Goal: Complete application form: Complete application form

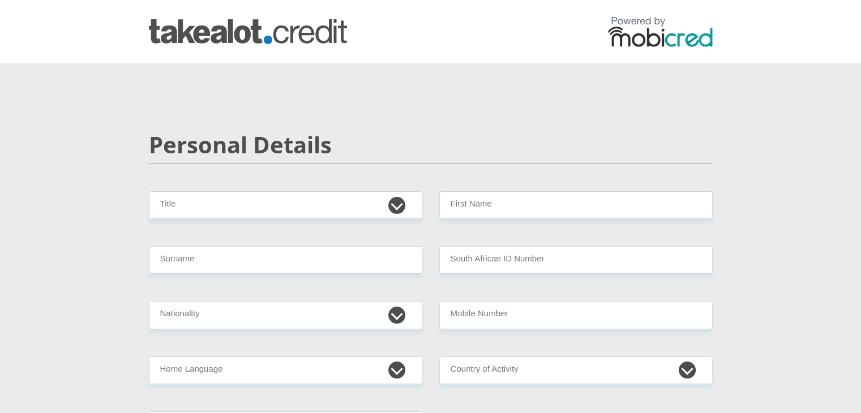
select select "Mr"
click at [149, 191] on select "Mr Ms Mrs Dr [PERSON_NAME]" at bounding box center [285, 205] width 273 height 28
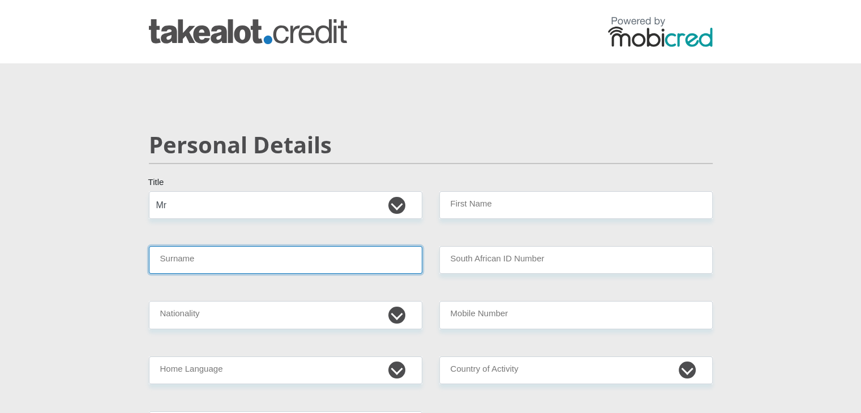
click at [290, 254] on input "Surname" at bounding box center [285, 260] width 273 height 28
type input "Nekhavhambe"
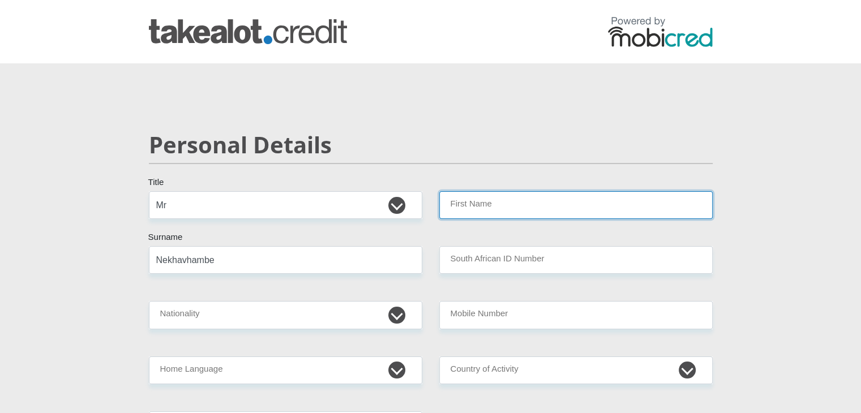
click at [480, 202] on input "First Name" at bounding box center [575, 205] width 273 height 28
type input "IsraelMuimeleli"
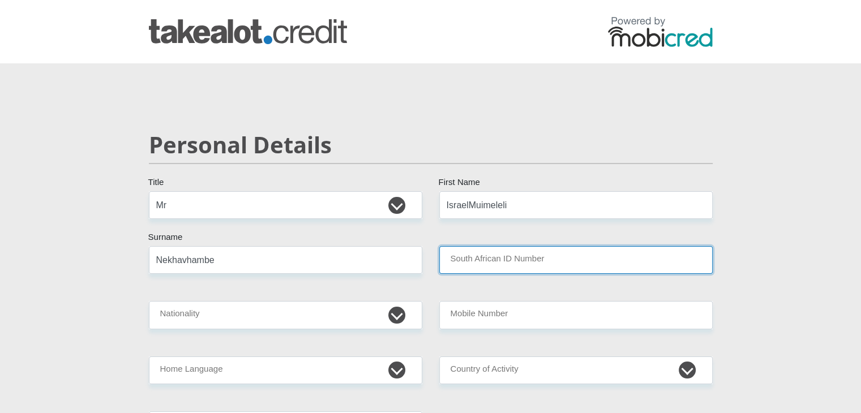
click at [489, 263] on input "South African ID Number" at bounding box center [575, 260] width 273 height 28
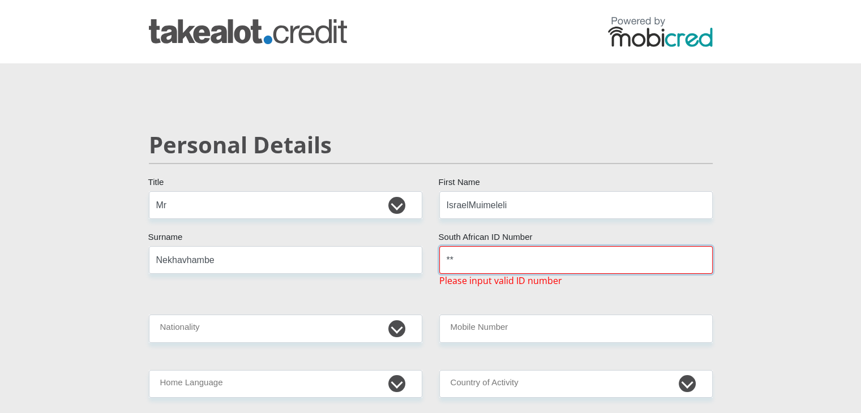
type input "*"
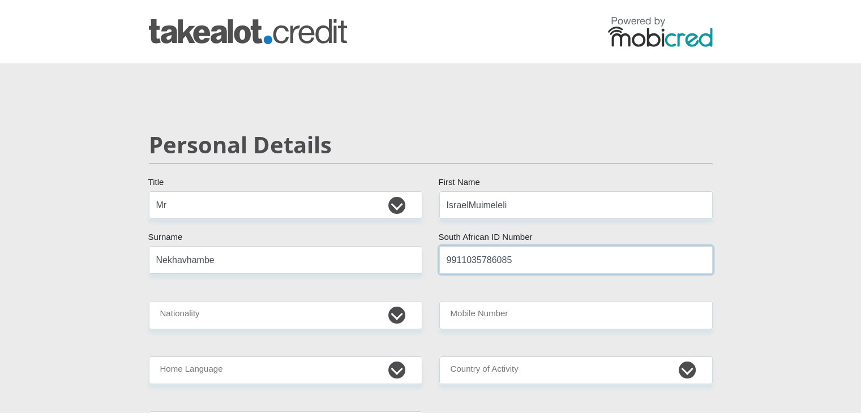
type input "9911035786085"
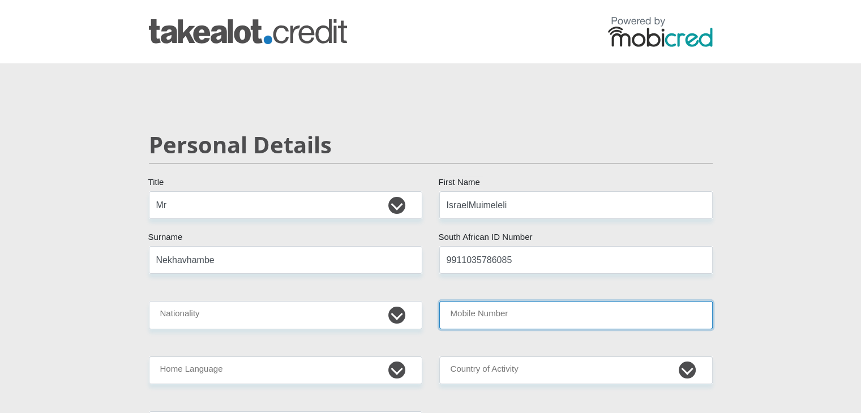
click at [465, 323] on input "Mobile Number" at bounding box center [575, 315] width 273 height 28
type input "0721708117"
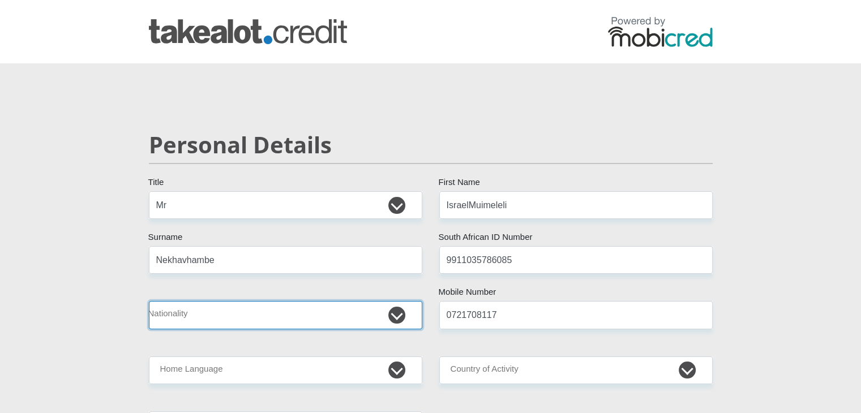
click at [346, 311] on select "[GEOGRAPHIC_DATA] [GEOGRAPHIC_DATA] [GEOGRAPHIC_DATA] [GEOGRAPHIC_DATA] [GEOGRA…" at bounding box center [285, 315] width 273 height 28
select select "ZAF"
click at [149, 301] on select "[GEOGRAPHIC_DATA] [GEOGRAPHIC_DATA] [GEOGRAPHIC_DATA] [GEOGRAPHIC_DATA] [GEOGRA…" at bounding box center [285, 315] width 273 height 28
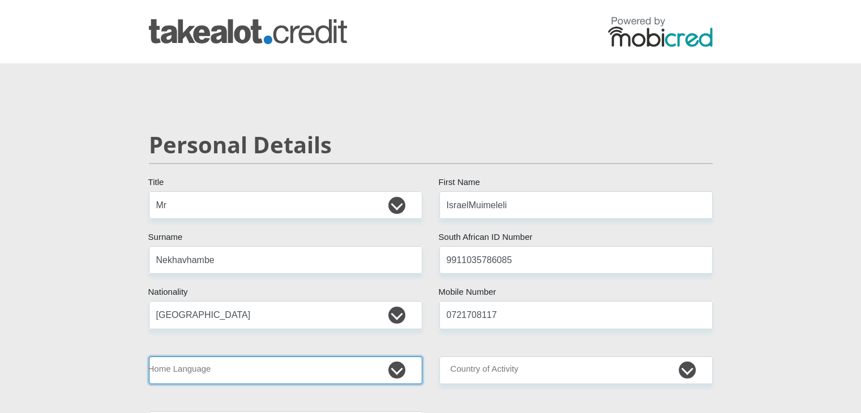
click at [254, 375] on select "Afrikaans English Sepedi South Ndebele Southern Sotho Swati Tsonga Tswana Venda…" at bounding box center [285, 371] width 273 height 28
select select "ven"
click at [149, 357] on select "Afrikaans English Sepedi South Ndebele Southern Sotho Swati Tsonga Tswana Venda…" at bounding box center [285, 371] width 273 height 28
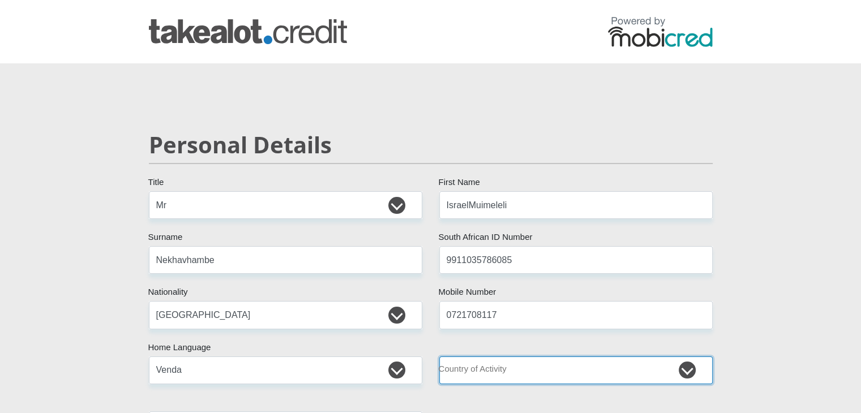
click at [459, 373] on select "[GEOGRAPHIC_DATA] [GEOGRAPHIC_DATA] [GEOGRAPHIC_DATA] [GEOGRAPHIC_DATA] [GEOGRA…" at bounding box center [575, 371] width 273 height 28
select select "ZAF"
click at [439, 357] on select "[GEOGRAPHIC_DATA] [GEOGRAPHIC_DATA] [GEOGRAPHIC_DATA] [GEOGRAPHIC_DATA] [GEOGRA…" at bounding box center [575, 371] width 273 height 28
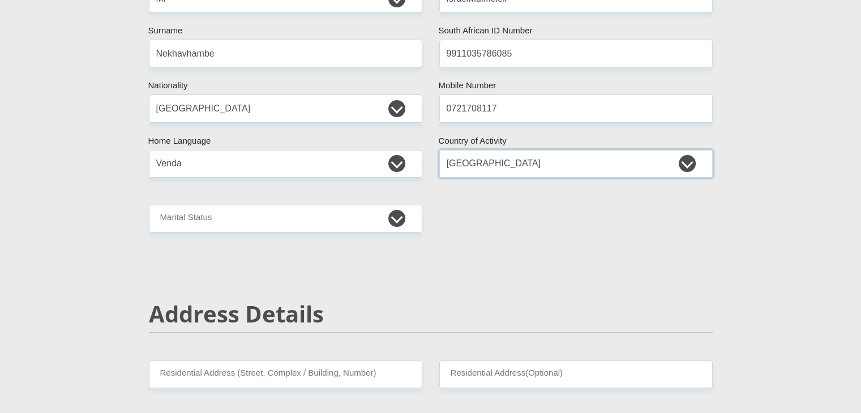
scroll to position [219, 0]
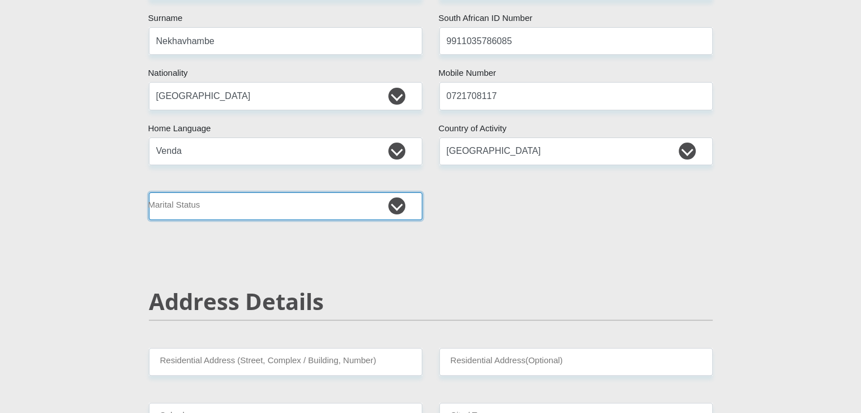
click at [391, 217] on select "Married ANC Single Divorced Widowed Married COP or Customary Law" at bounding box center [285, 206] width 273 height 28
select select "2"
click at [149, 192] on select "Married ANC Single Divorced Widowed Married COP or Customary Law" at bounding box center [285, 206] width 273 height 28
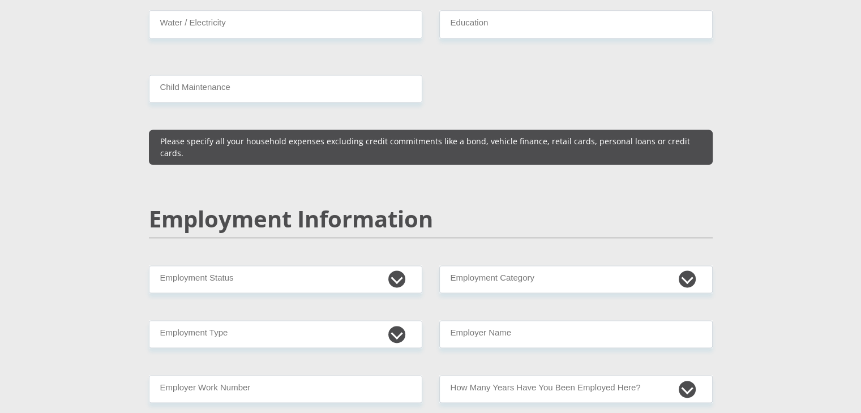
scroll to position [1586, 0]
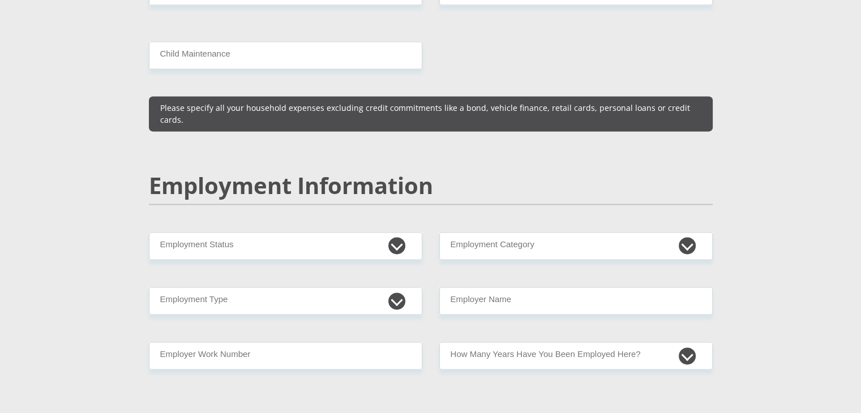
drag, startPoint x: 854, startPoint y: 212, endPoint x: 863, endPoint y: 215, distance: 10.2
click at [861, 215] on html "Personal Details Mr Ms Mrs Dr [PERSON_NAME] Title IsraelMuimeleli First Name Ne…" at bounding box center [430, 228] width 861 height 3629
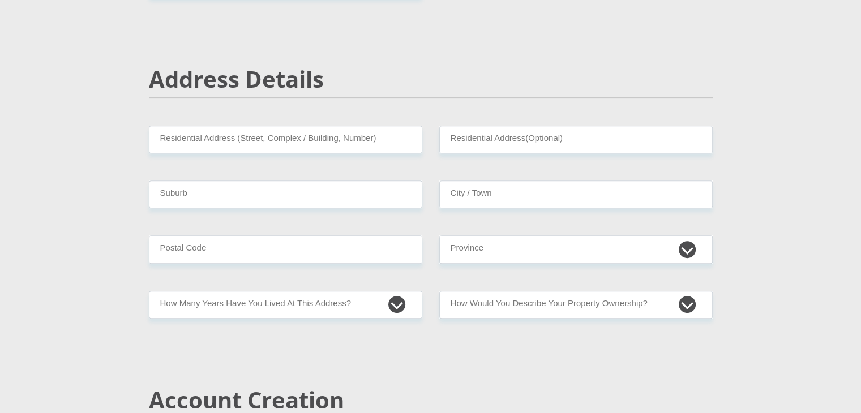
scroll to position [450, 0]
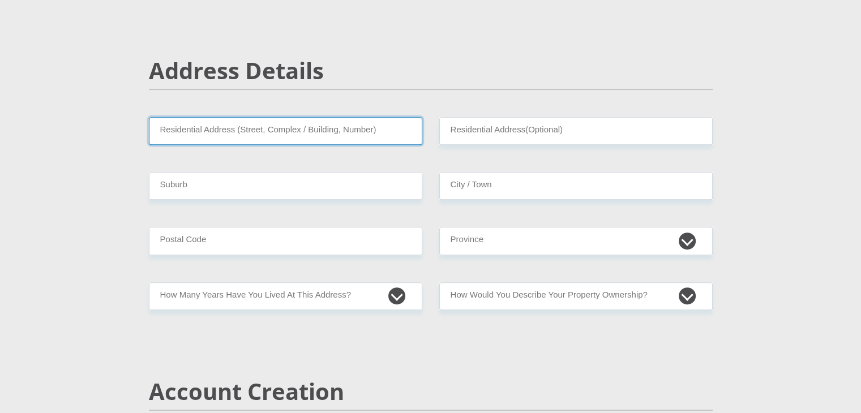
click at [297, 129] on input "Residential Address (Street, Complex / Building, Number)" at bounding box center [285, 131] width 273 height 28
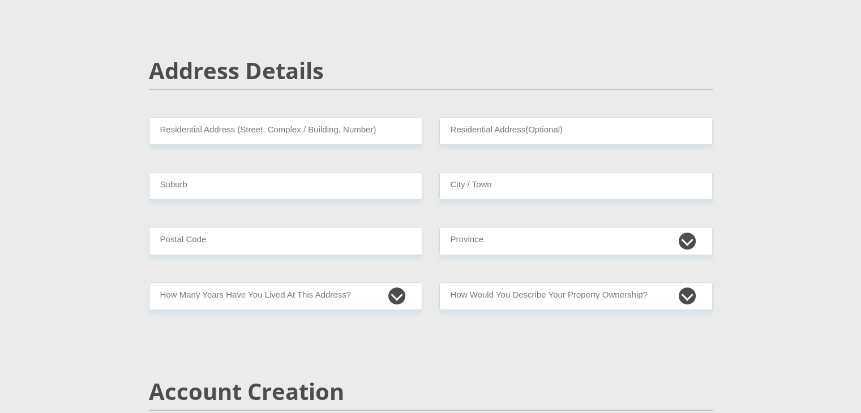
click at [553, 61] on h2 "Address Details" at bounding box center [431, 70] width 564 height 27
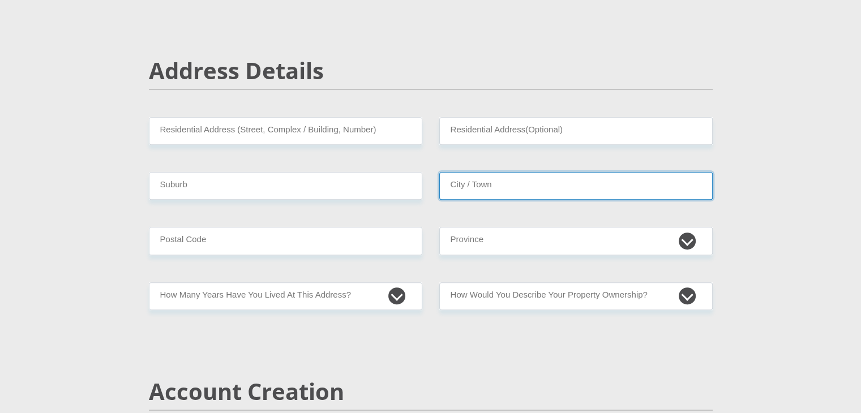
click at [527, 177] on input "City / Town" at bounding box center [575, 186] width 273 height 28
type input "[GEOGRAPHIC_DATA]"
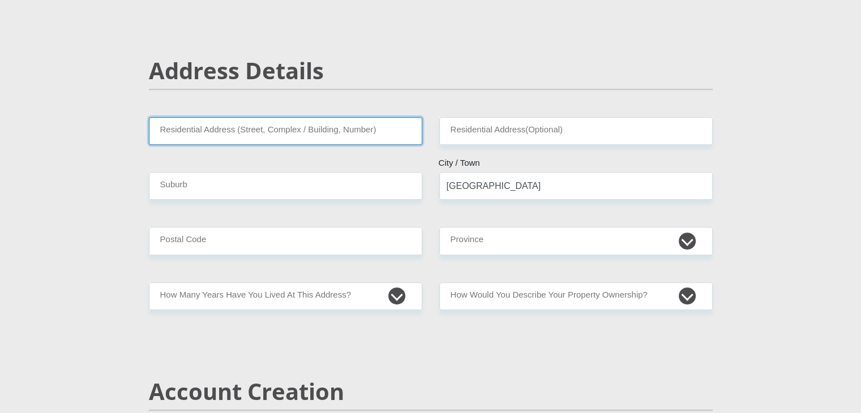
type input "House No 6269"
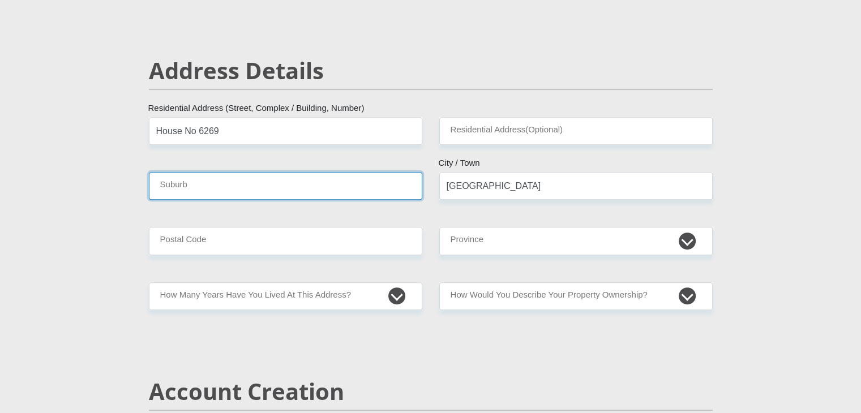
type input "[GEOGRAPHIC_DATA]"
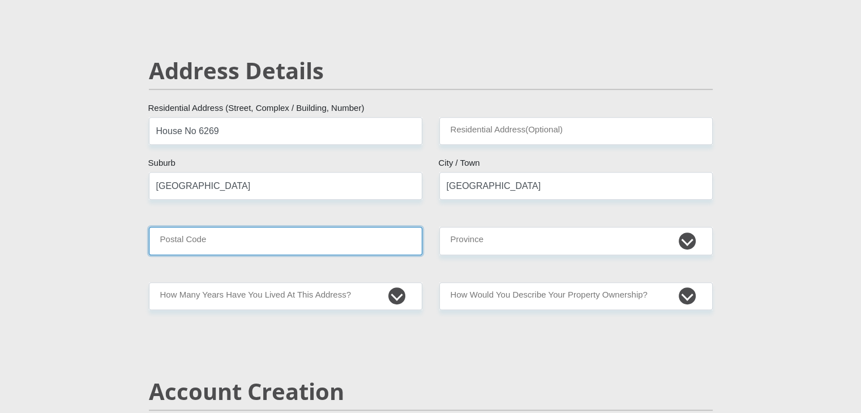
type input "0299"
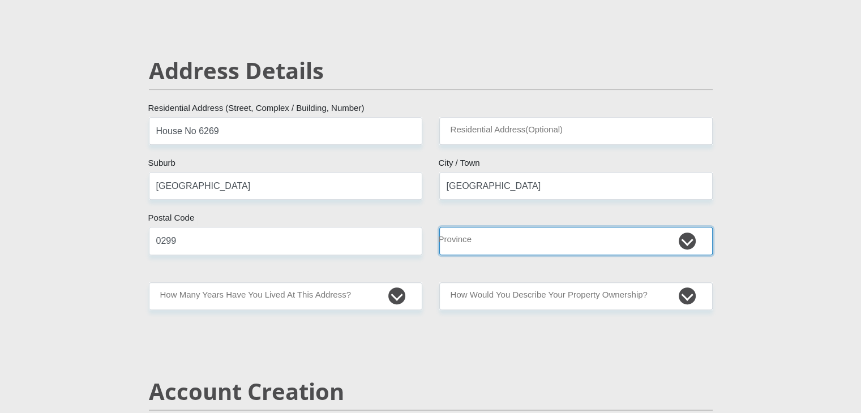
click at [516, 243] on select "Eastern Cape Free State [GEOGRAPHIC_DATA] [GEOGRAPHIC_DATA][DATE] [GEOGRAPHIC_D…" at bounding box center [575, 241] width 273 height 28
select select "[GEOGRAPHIC_DATA]"
click at [439, 227] on select "Eastern Cape Free State [GEOGRAPHIC_DATA] [GEOGRAPHIC_DATA][DATE] [GEOGRAPHIC_D…" at bounding box center [575, 241] width 273 height 28
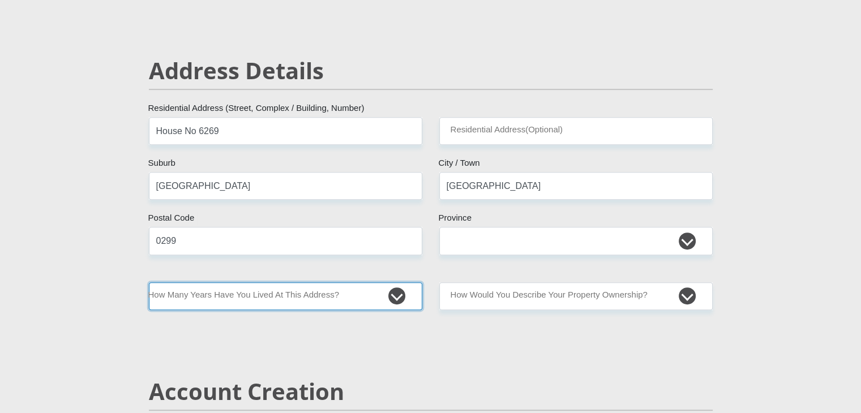
click at [389, 293] on select "less than 1 year 1-3 years 3-5 years 5+ years" at bounding box center [285, 296] width 273 height 28
select select "2"
click at [149, 282] on select "less than 1 year 1-3 years 3-5 years 5+ years" at bounding box center [285, 296] width 273 height 28
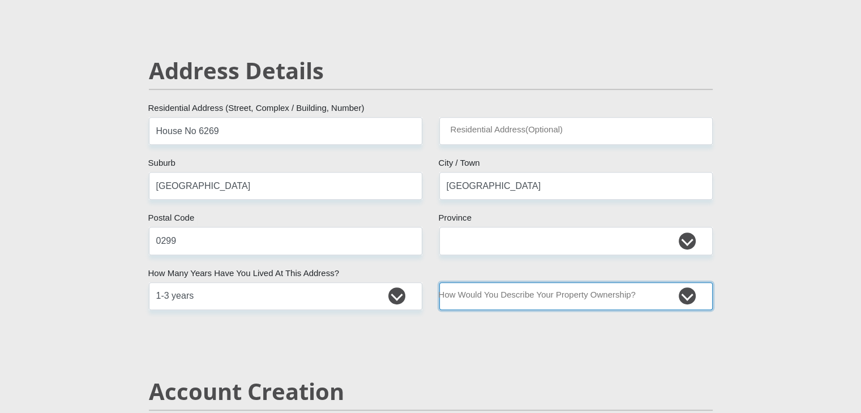
click at [489, 298] on select "Owned Rented Family Owned Company Dwelling" at bounding box center [575, 296] width 273 height 28
select select "Company Dwelling"
click at [439, 282] on select "Owned Rented Family Owned Company Dwelling" at bounding box center [575, 296] width 273 height 28
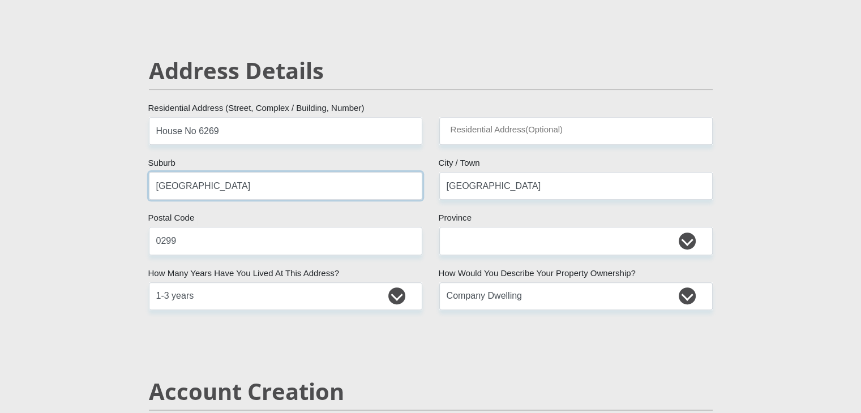
click at [236, 183] on input "[GEOGRAPHIC_DATA]" at bounding box center [285, 186] width 273 height 28
click at [276, 134] on input "House No 6269" at bounding box center [285, 131] width 273 height 28
drag, startPoint x: 276, startPoint y: 134, endPoint x: 109, endPoint y: 138, distance: 166.5
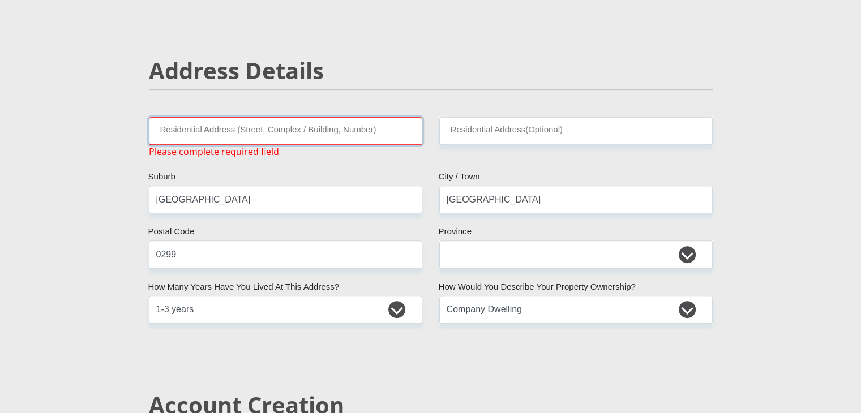
paste input "Cnr [PERSON_NAME] & [PERSON_NAME] Drives, [GEOGRAPHIC_DATA]"
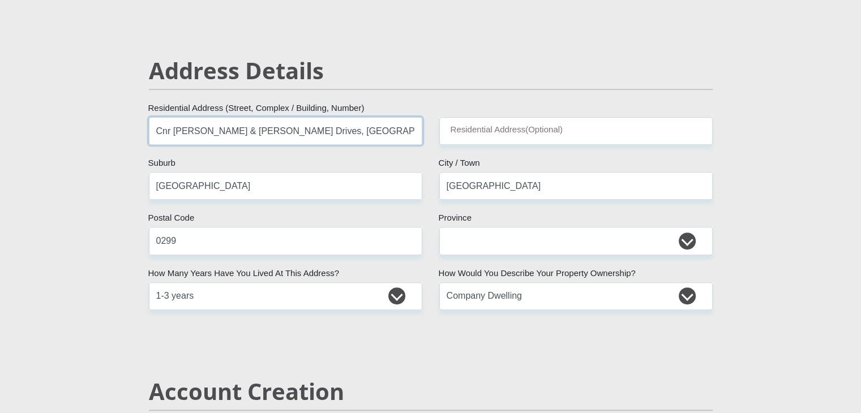
type input "Cnr [PERSON_NAME] & [PERSON_NAME] Drives, [GEOGRAPHIC_DATA]"
click at [213, 236] on input "0299" at bounding box center [285, 241] width 273 height 28
type input "0"
type input "0300"
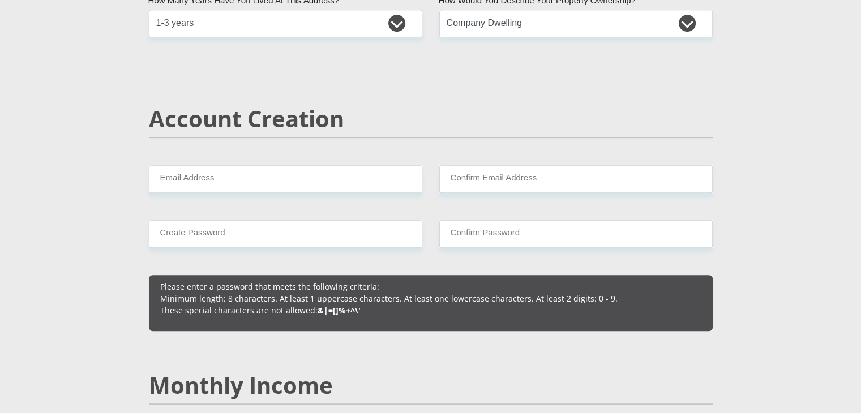
scroll to position [769, 0]
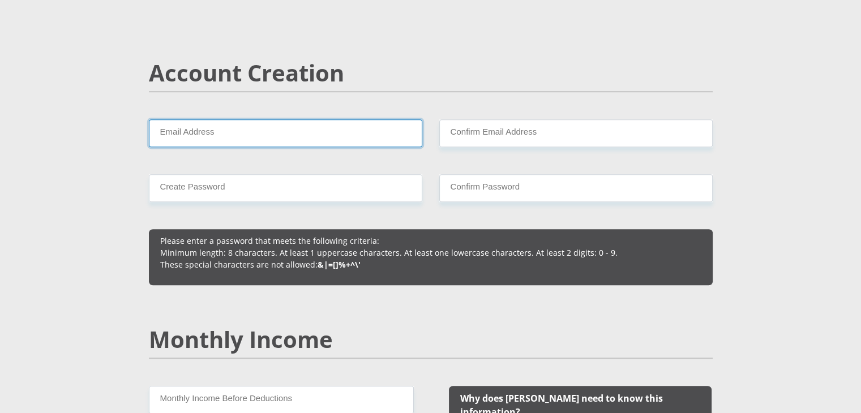
click at [333, 144] on input "Email Address" at bounding box center [285, 133] width 273 height 28
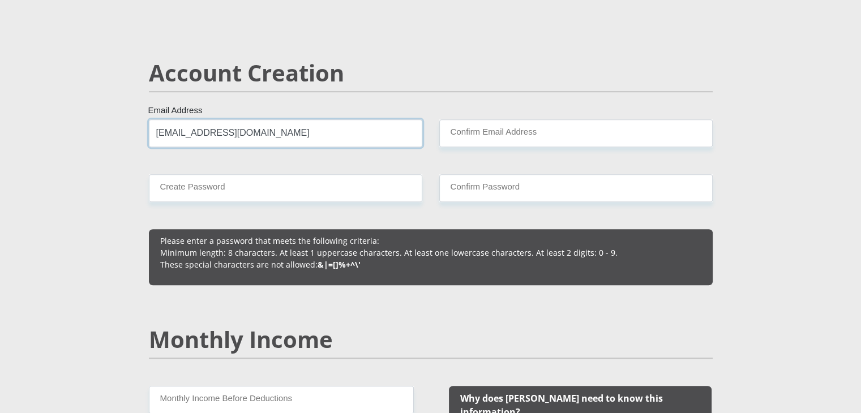
type input "[EMAIL_ADDRESS][DOMAIN_NAME]"
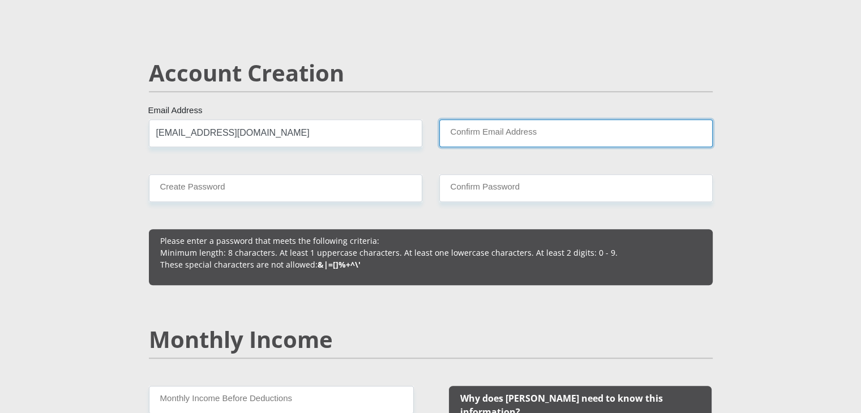
click at [513, 143] on input "Confirm Email Address" at bounding box center [575, 133] width 273 height 28
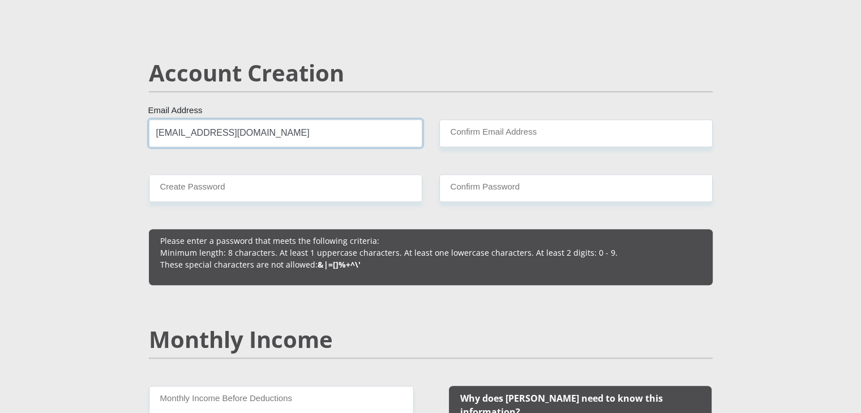
drag, startPoint x: 302, startPoint y: 128, endPoint x: 126, endPoint y: 127, distance: 176.6
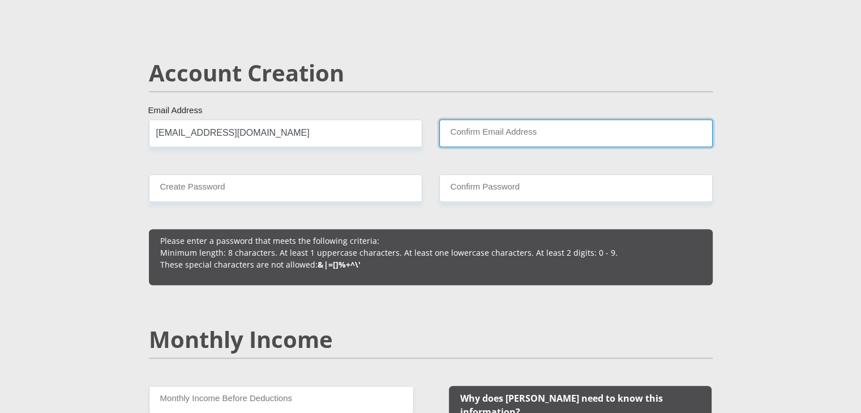
click at [462, 135] on input "Confirm Email Address" at bounding box center [575, 133] width 273 height 28
paste input "[EMAIL_ADDRESS][DOMAIN_NAME]"
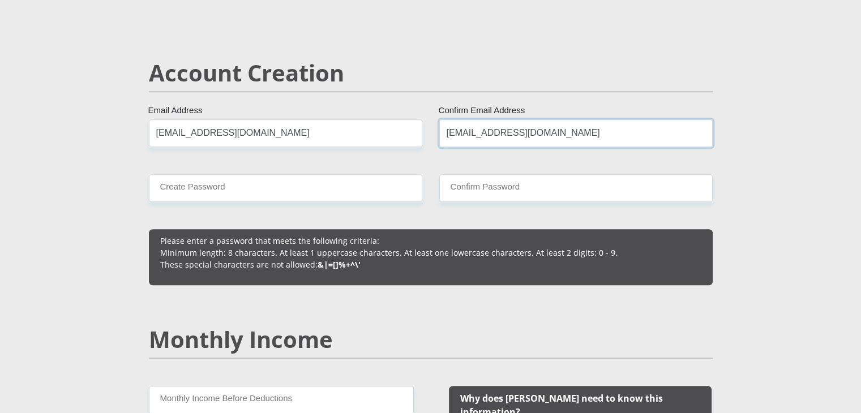
type input "[EMAIL_ADDRESS][DOMAIN_NAME]"
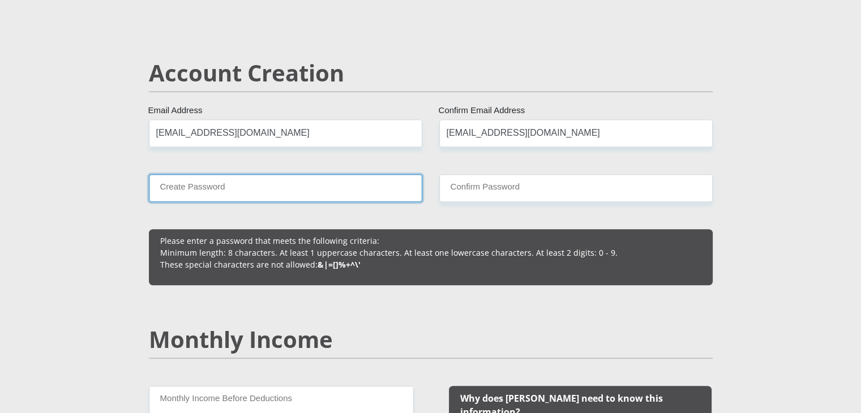
click at [336, 185] on input "Create Password" at bounding box center [285, 188] width 273 height 28
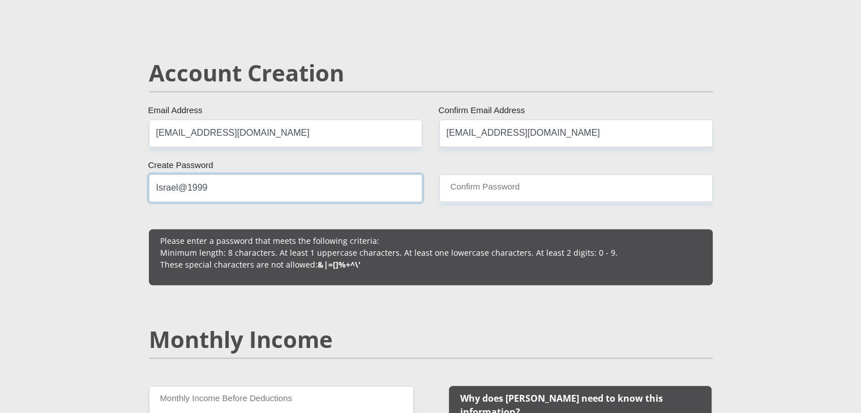
type input "Israel@1999"
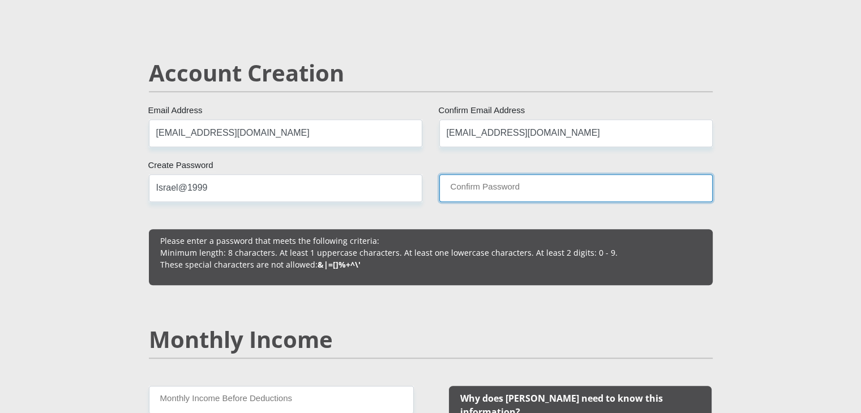
click at [459, 182] on input "Confirm Password" at bounding box center [575, 188] width 273 height 28
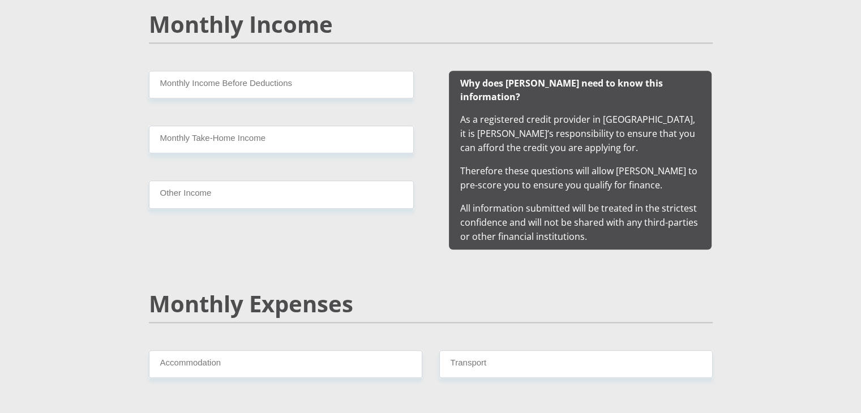
scroll to position [1071, 0]
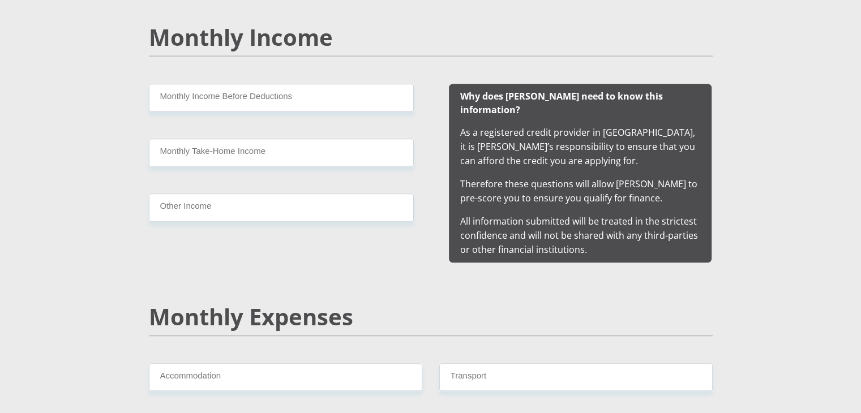
type input "Israel@1999"
click at [365, 98] on input "Monthly Income Before Deductions" at bounding box center [281, 98] width 265 height 28
type input "15000"
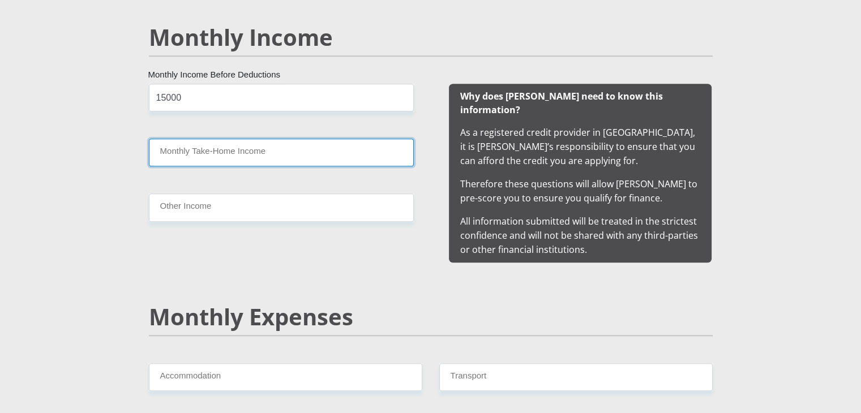
click at [328, 148] on input "Monthly Take-Home Income" at bounding box center [281, 153] width 265 height 28
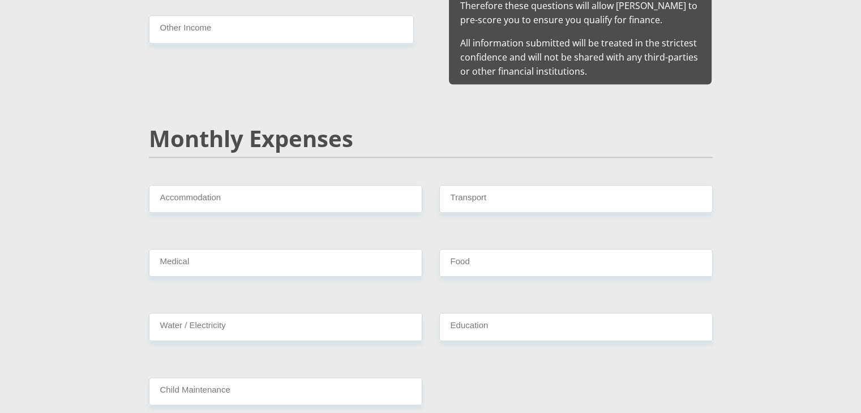
scroll to position [1266, 0]
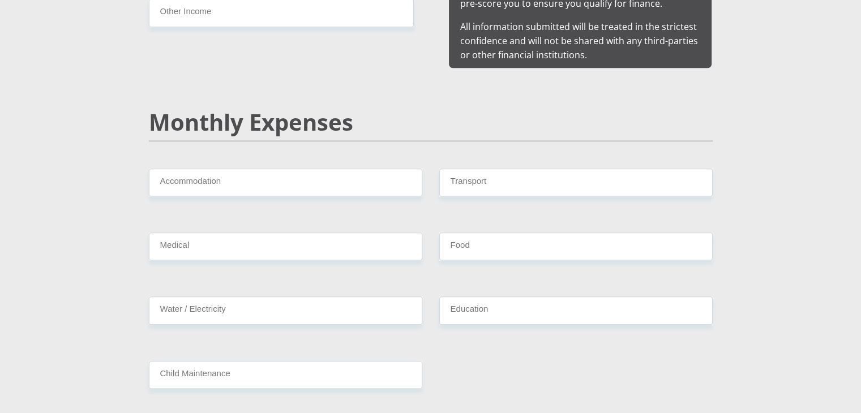
type input "13700"
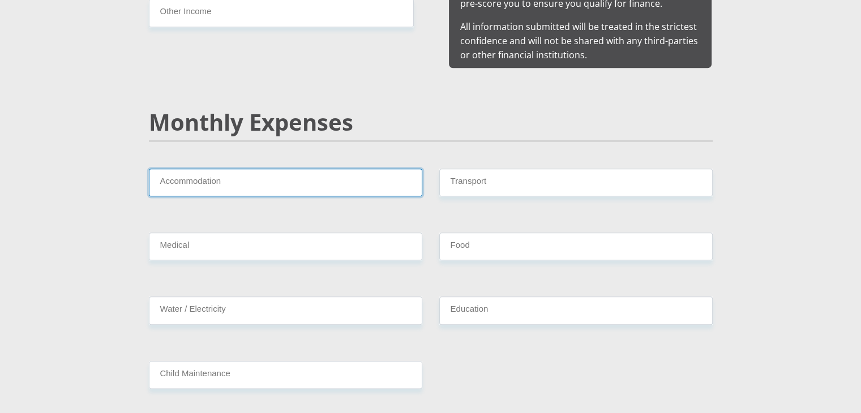
click at [384, 177] on input "Accommodation" at bounding box center [285, 183] width 273 height 28
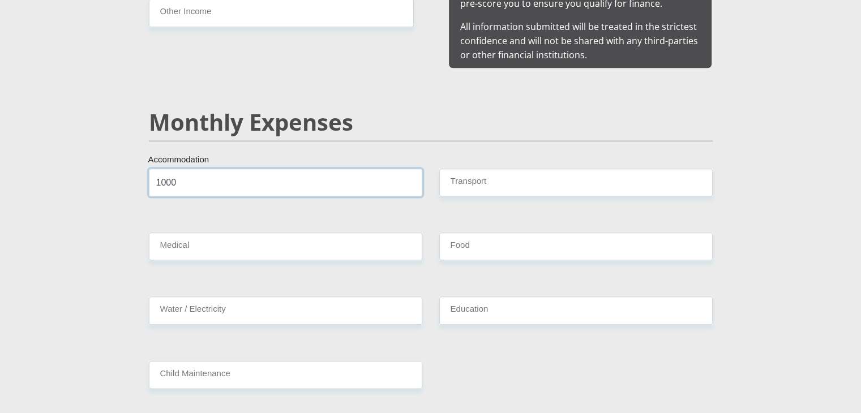
type input "1000"
click at [516, 148] on div "Monthly Expenses" at bounding box center [430, 139] width 581 height 60
click at [515, 151] on div "Monthly Expenses" at bounding box center [430, 139] width 581 height 60
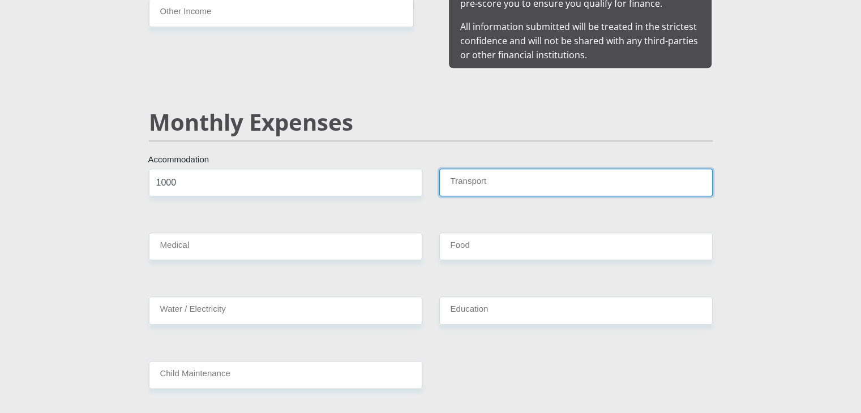
click at [508, 169] on input "Transport" at bounding box center [575, 183] width 273 height 28
type input "1500"
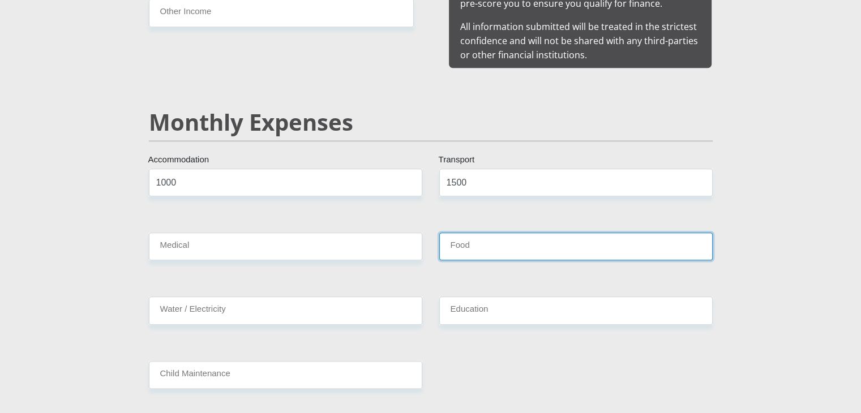
click at [502, 236] on input "Food" at bounding box center [575, 247] width 273 height 28
type input "1000"
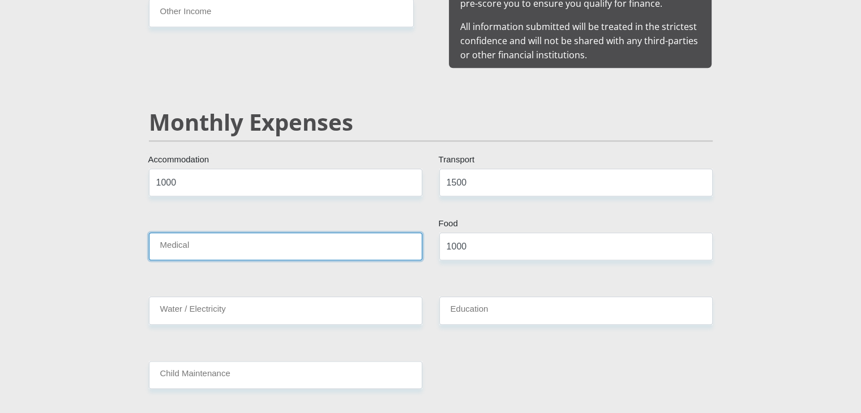
click at [258, 241] on input "Medical" at bounding box center [285, 247] width 273 height 28
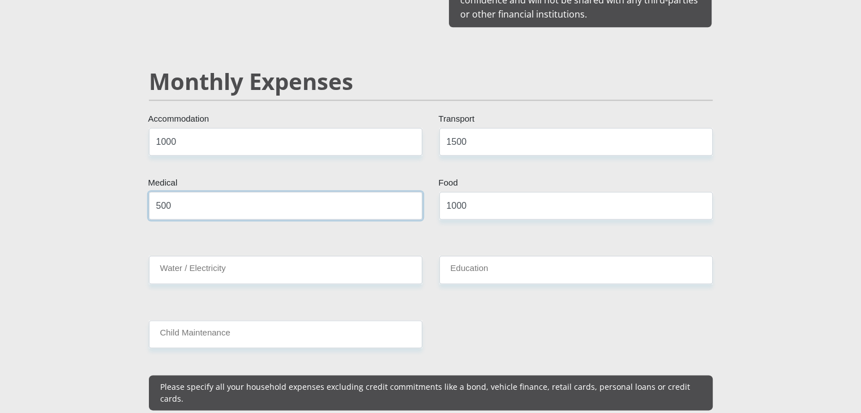
scroll to position [1302, 0]
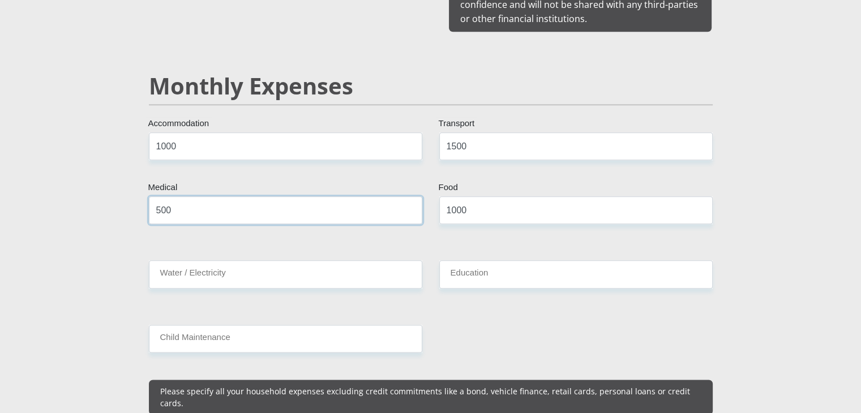
type input "500"
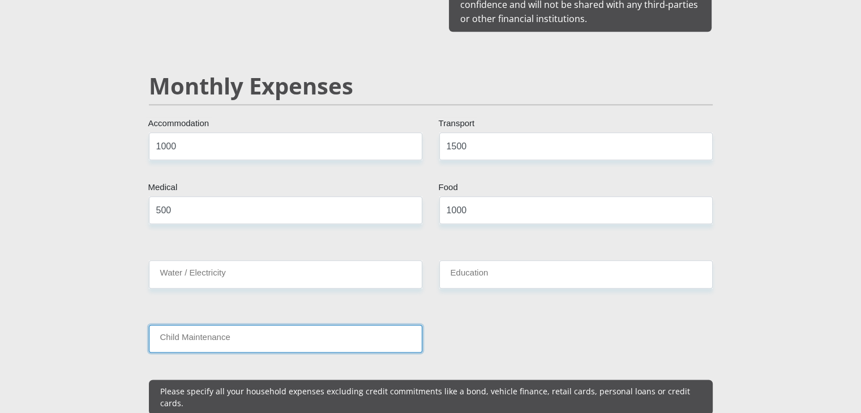
click at [391, 325] on input "Child Maintenance" at bounding box center [285, 339] width 273 height 28
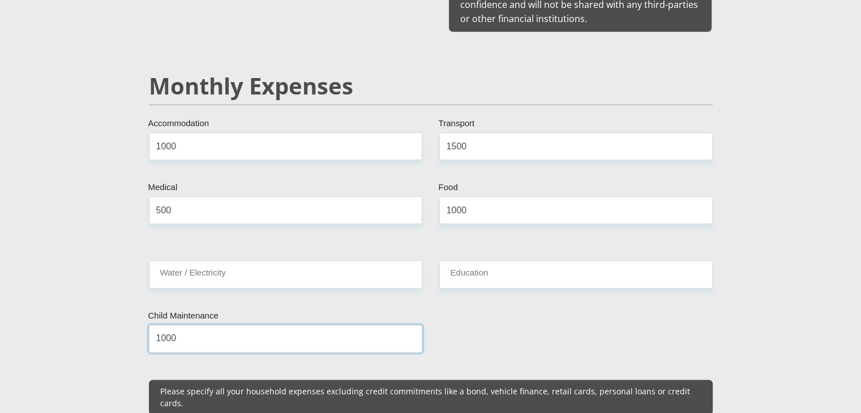
type input "1000"
click at [481, 132] on input "1500" at bounding box center [575, 146] width 273 height 28
type input "1"
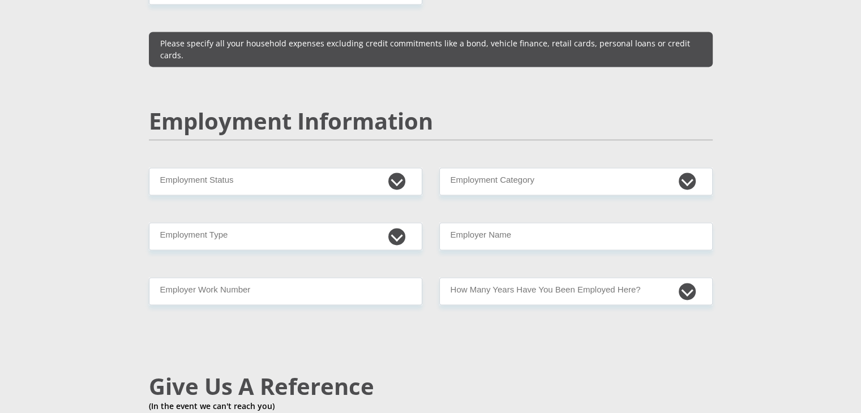
scroll to position [1663, 0]
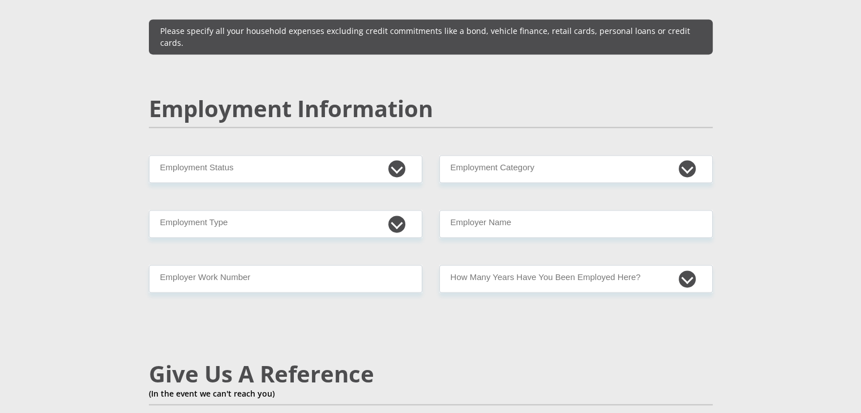
type input "2000"
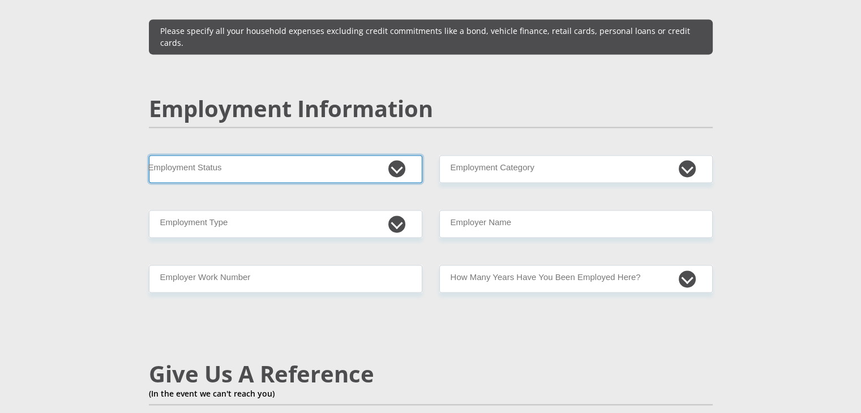
click at [399, 155] on select "Permanent/Full-time Part-time/Casual [DEMOGRAPHIC_DATA] Worker Self-Employed Ho…" at bounding box center [285, 169] width 273 height 28
select select "1"
click at [149, 155] on select "Permanent/Full-time Part-time/Casual [DEMOGRAPHIC_DATA] Worker Self-Employed Ho…" at bounding box center [285, 169] width 273 height 28
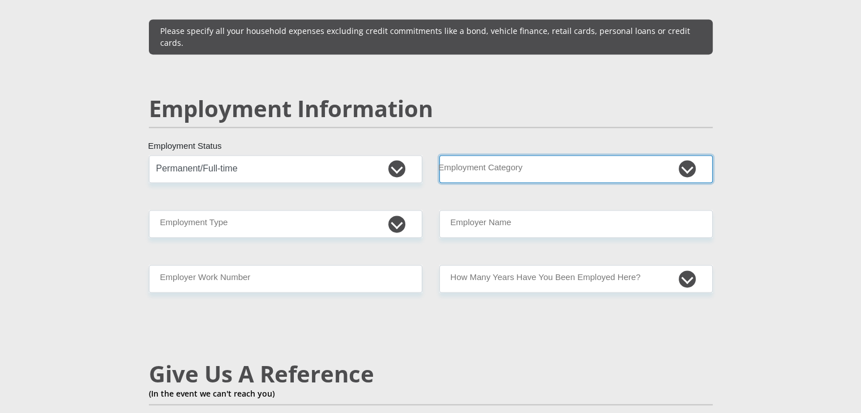
click at [451, 155] on select "AGRICULTURE ALCOHOL & TOBACCO CONSTRUCTION MATERIALS METALLURGY EQUIPMENT FOR R…" at bounding box center [575, 169] width 273 height 28
select select "23"
click at [439, 155] on select "AGRICULTURE ALCOHOL & TOBACCO CONSTRUCTION MATERIALS METALLURGY EQUIPMENT FOR R…" at bounding box center [575, 169] width 273 height 28
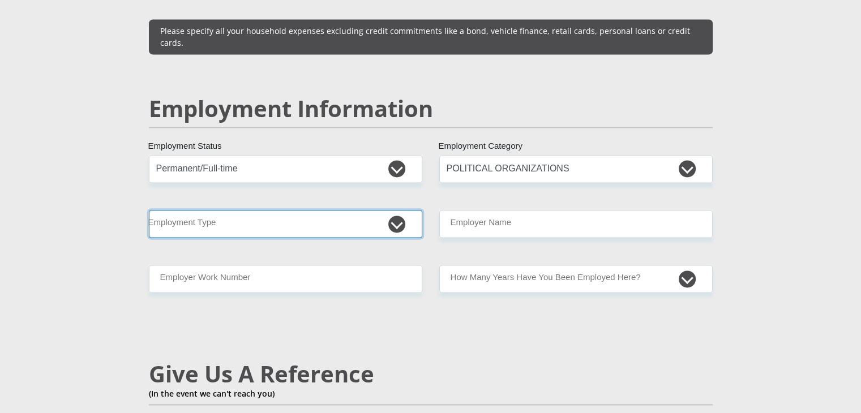
click at [378, 210] on select "College/Lecturer Craft Seller Creative Driver Executive Farmer Forces - Non Com…" at bounding box center [285, 224] width 273 height 28
select select "Executive"
click at [149, 210] on select "College/Lecturer Craft Seller Creative Driver Executive Farmer Forces - Non Com…" at bounding box center [285, 224] width 273 height 28
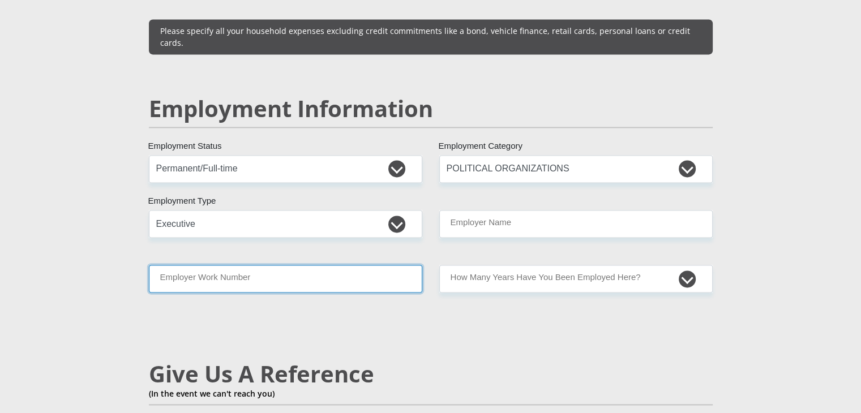
click at [285, 265] on input "Employer Work Number" at bounding box center [285, 279] width 273 height 28
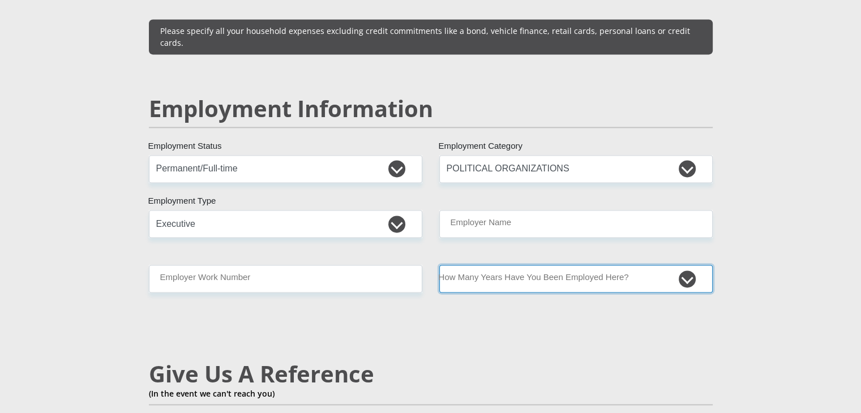
click at [532, 265] on select "less than 1 year 1-3 years 3-5 years 5+ years" at bounding box center [575, 279] width 273 height 28
select select "24"
click at [439, 265] on select "less than 1 year 1-3 years 3-5 years 5+ years" at bounding box center [575, 279] width 273 height 28
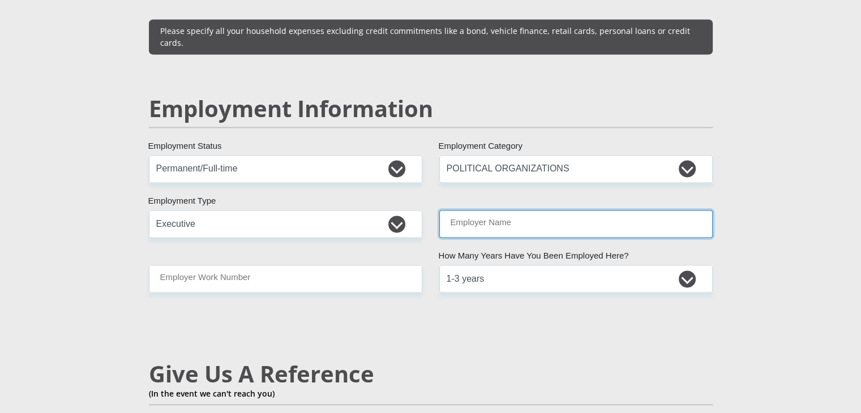
click at [514, 210] on input "Employer Name" at bounding box center [575, 224] width 273 height 28
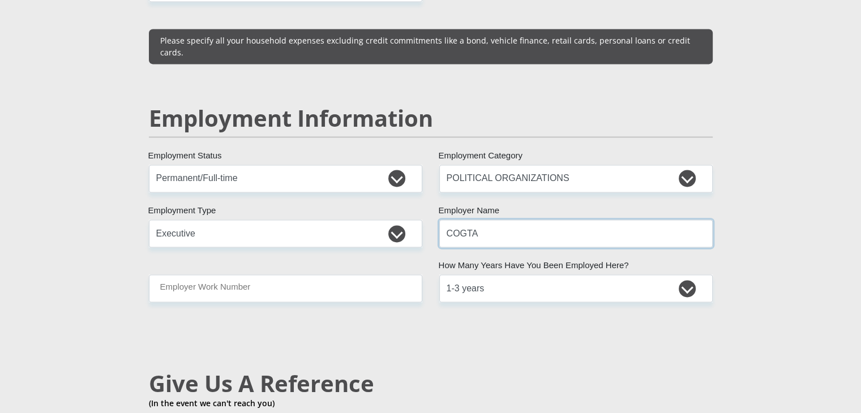
scroll to position [1599, 0]
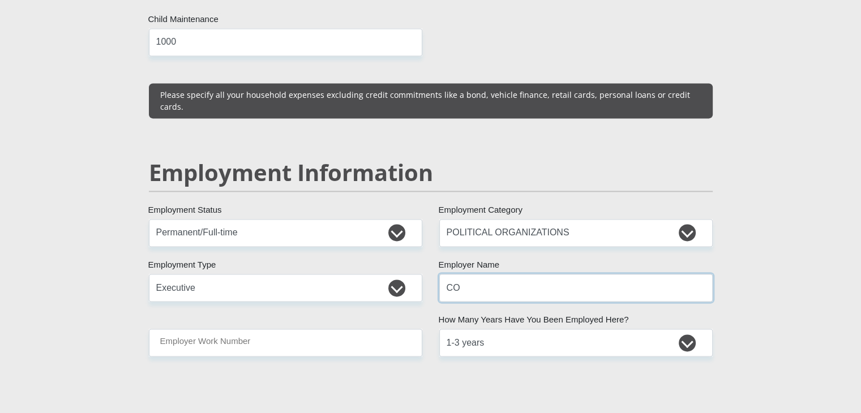
type input "C"
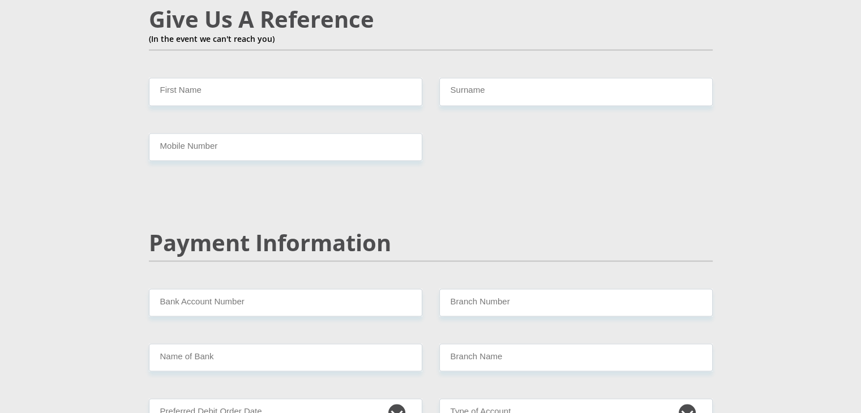
scroll to position [1881, 0]
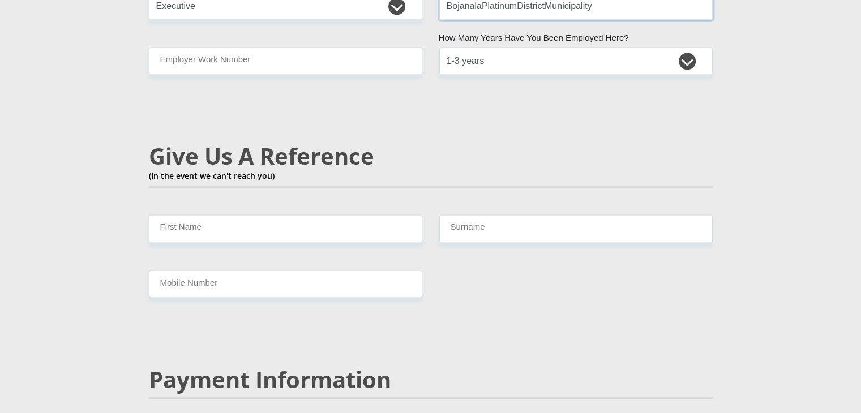
type input "BojanalaPlatinumDistrictMunicipality"
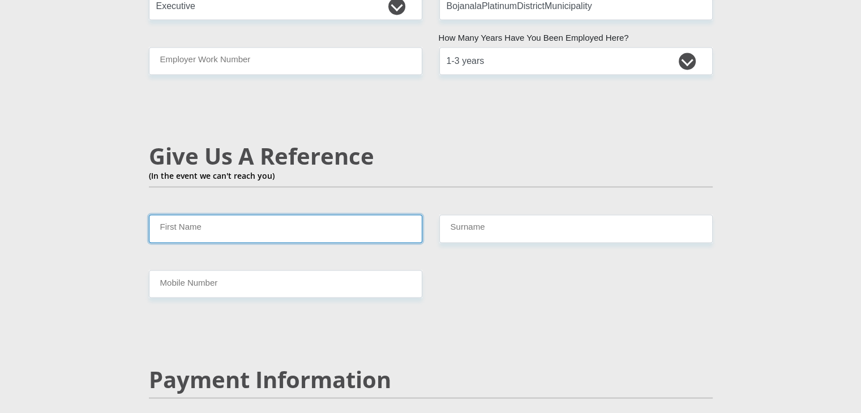
click at [383, 215] on input "First Name" at bounding box center [285, 229] width 273 height 28
type input "T"
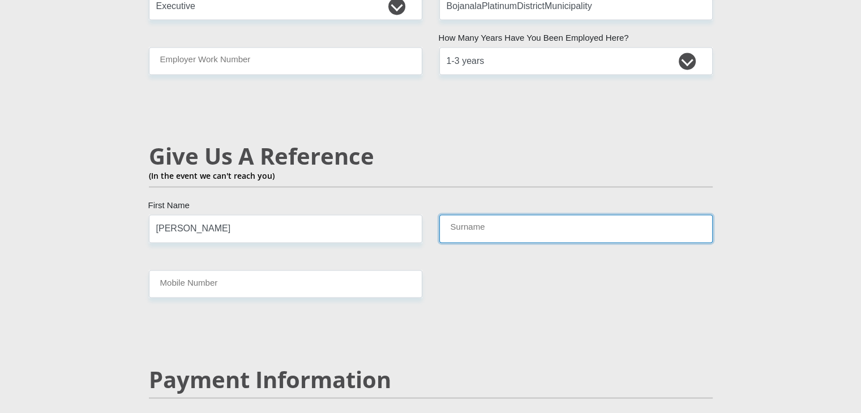
click at [480, 215] on input "Surname" at bounding box center [575, 229] width 273 height 28
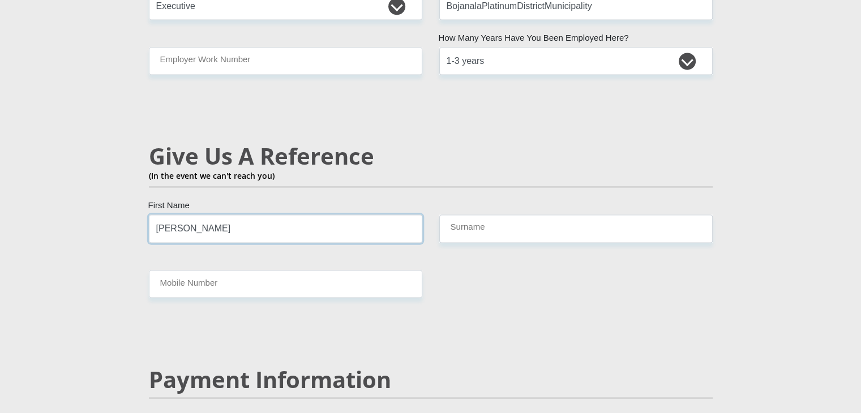
click at [361, 215] on input "[PERSON_NAME]" at bounding box center [285, 229] width 273 height 28
type input "Mukonazwothe"
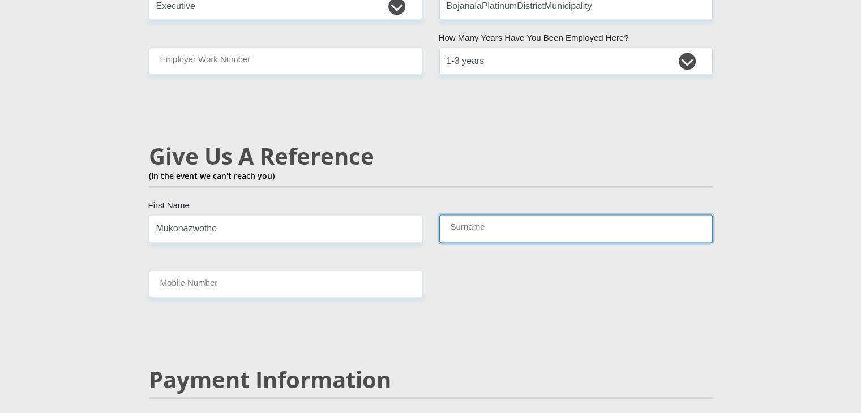
click at [480, 215] on input "Surname" at bounding box center [575, 229] width 273 height 28
type input "[DEMOGRAPHIC_DATA]"
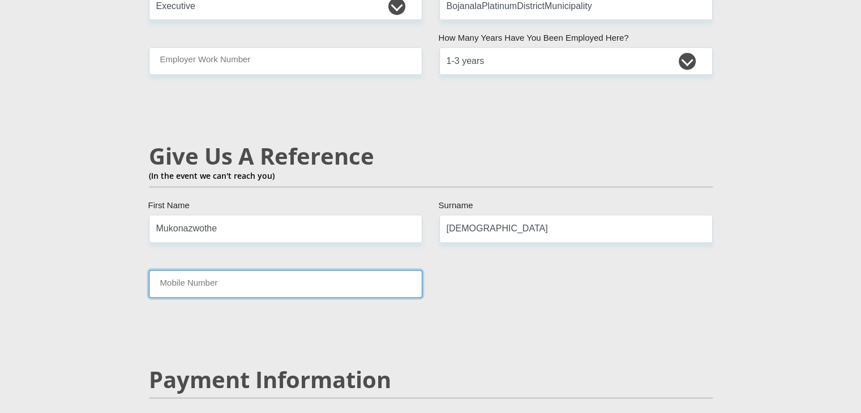
click at [345, 270] on input "Mobile Number" at bounding box center [285, 284] width 273 height 28
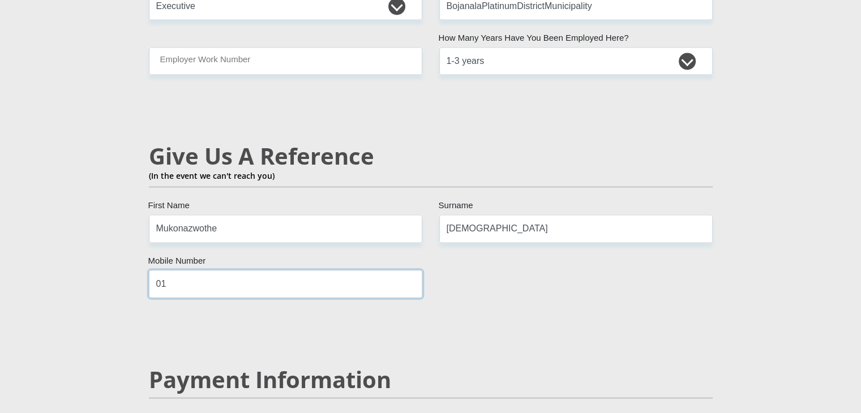
type input "0"
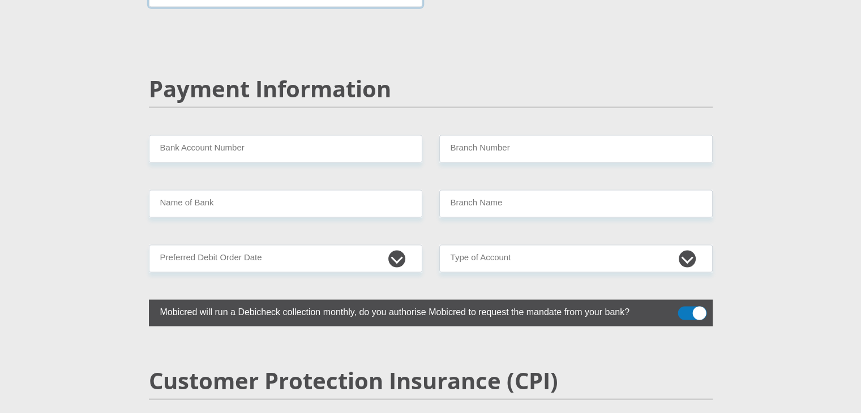
scroll to position [2179, 0]
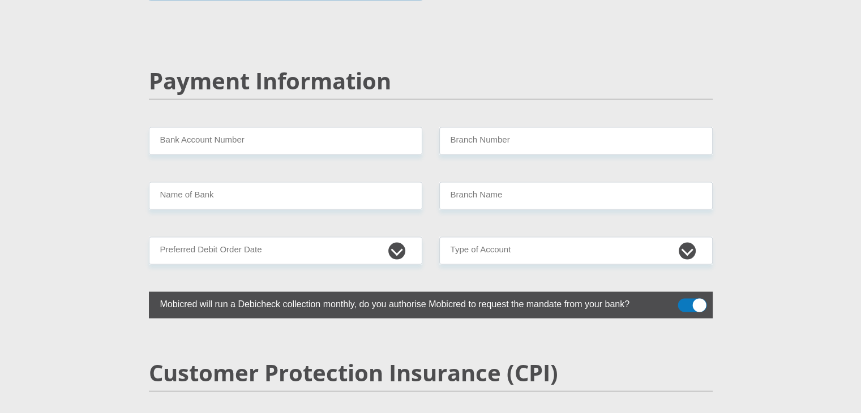
type input "0145904502"
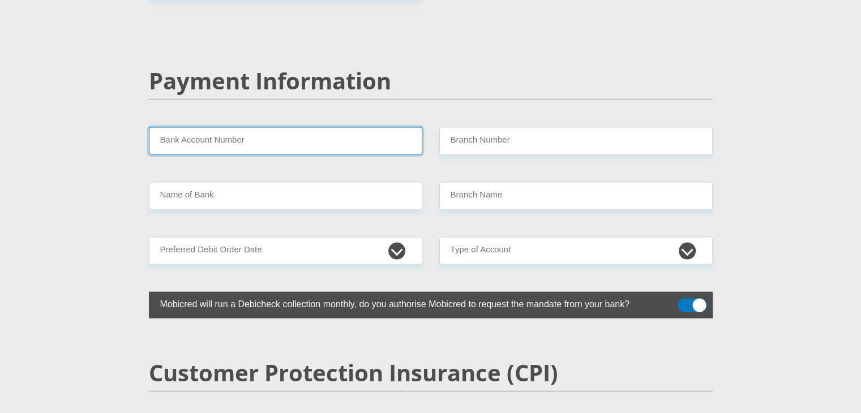
click at [272, 127] on input "Bank Account Number" at bounding box center [285, 141] width 273 height 28
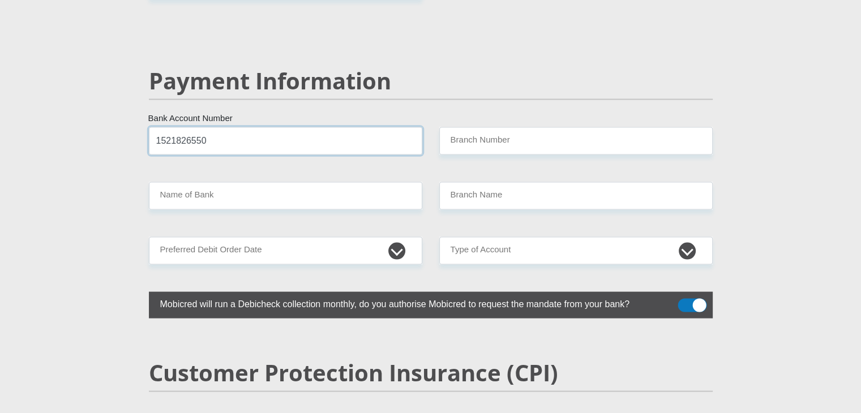
type input "1521826550"
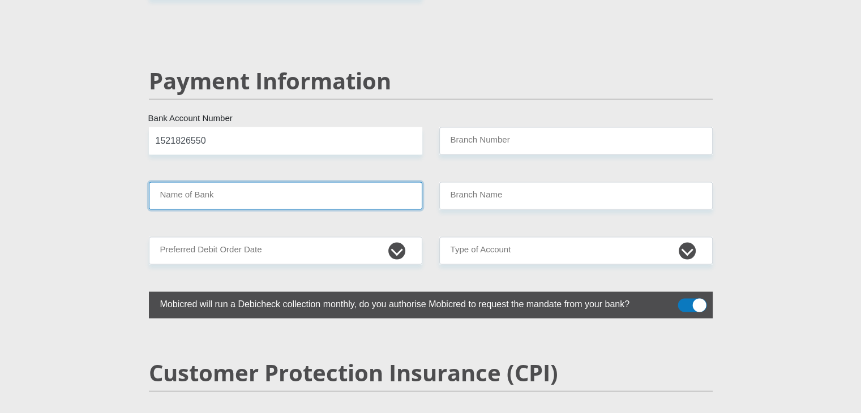
click at [315, 182] on input "Name of Bank" at bounding box center [285, 196] width 273 height 28
click at [302, 182] on input "Name of Bank" at bounding box center [285, 196] width 273 height 28
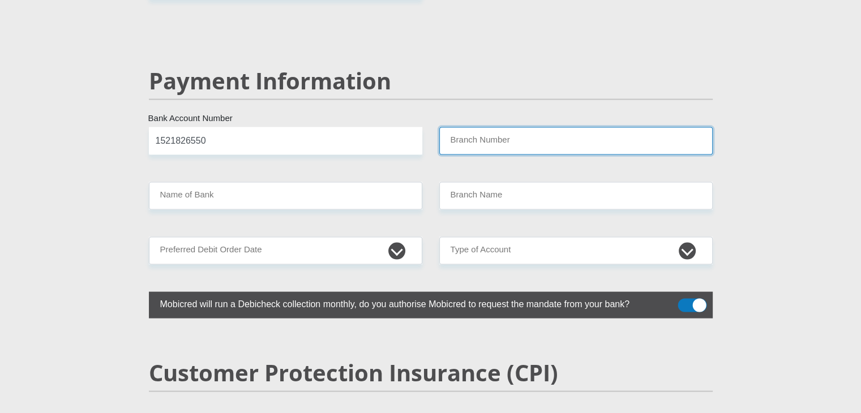
click at [463, 127] on input "Branch Number" at bounding box center [575, 141] width 273 height 28
type input "g"
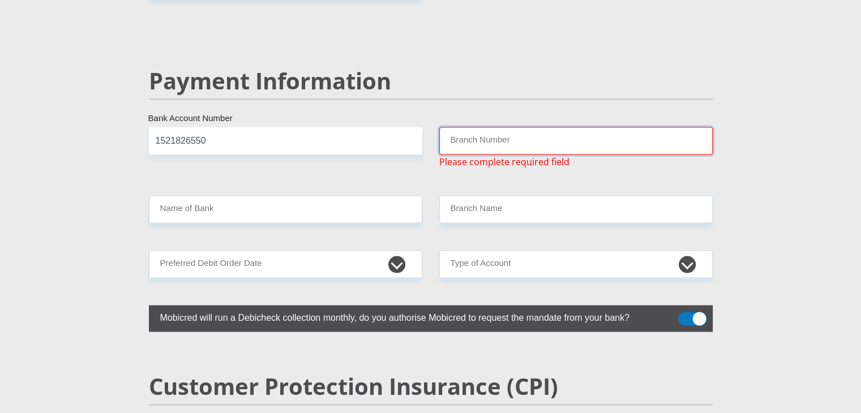
paste input "470010"
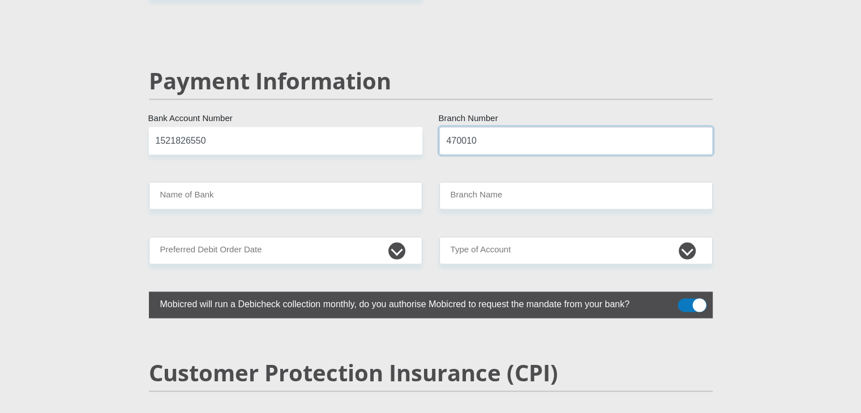
type input "470010"
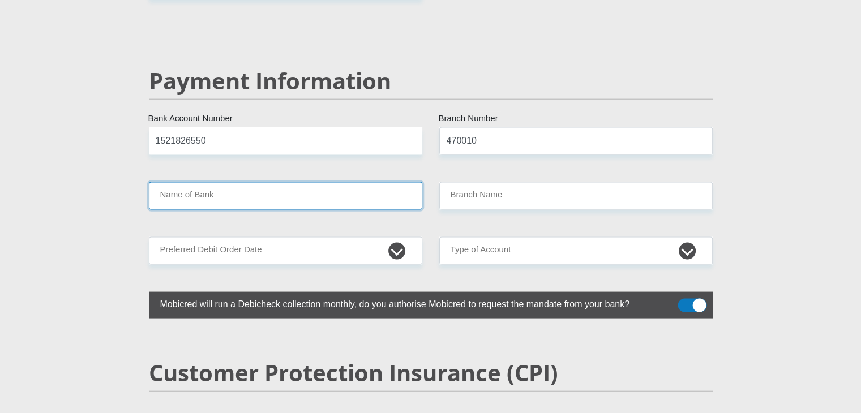
click at [278, 182] on input "Name of Bank" at bounding box center [285, 196] width 273 height 28
type input "CAPITEC BANK LIMITED"
type input "CAPITEC BANK CPC"
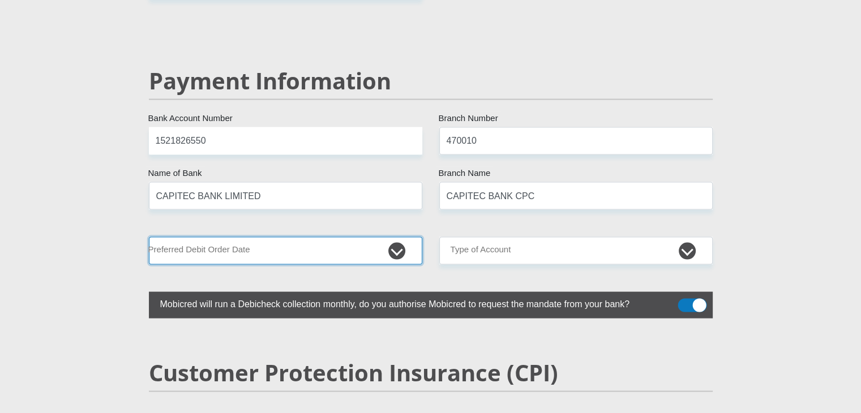
click at [369, 237] on select "1st 2nd 3rd 4th 5th 7th 18th 19th 20th 21st 22nd 23rd 24th 25th 26th 27th 28th …" at bounding box center [285, 251] width 273 height 28
select select "30"
click at [149, 237] on select "1st 2nd 3rd 4th 5th 7th 18th 19th 20th 21st 22nd 23rd 24th 25th 26th 27th 28th …" at bounding box center [285, 251] width 273 height 28
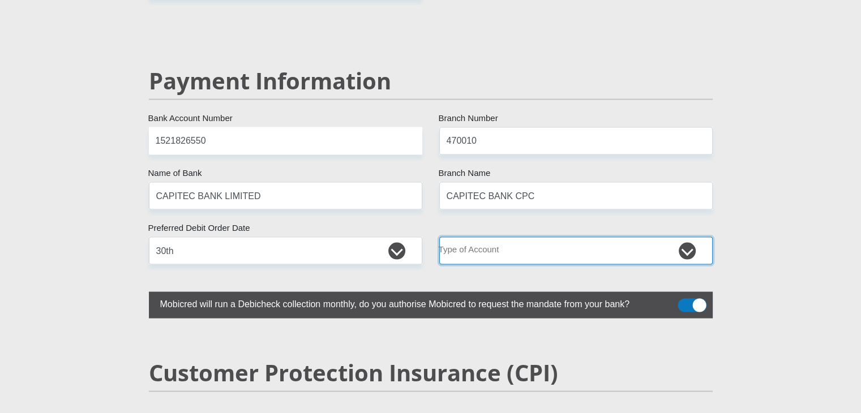
click at [559, 237] on select "Cheque Savings" at bounding box center [575, 251] width 273 height 28
select select "SAV"
click at [439, 237] on select "Cheque Savings" at bounding box center [575, 251] width 273 height 28
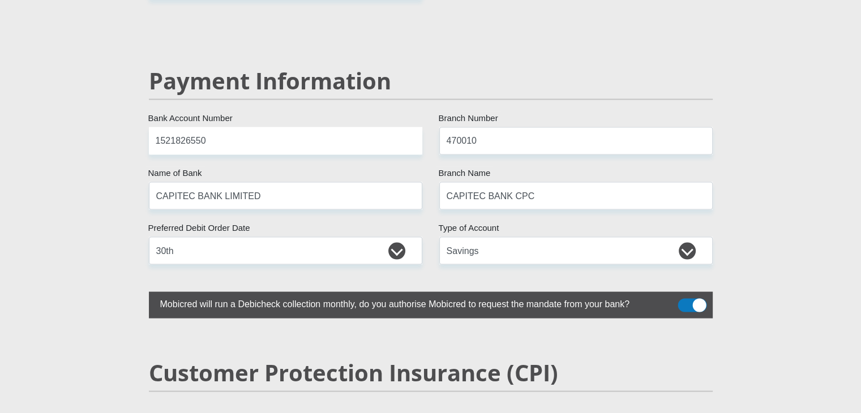
drag, startPoint x: 859, startPoint y: 258, endPoint x: 865, endPoint y: 284, distance: 26.8
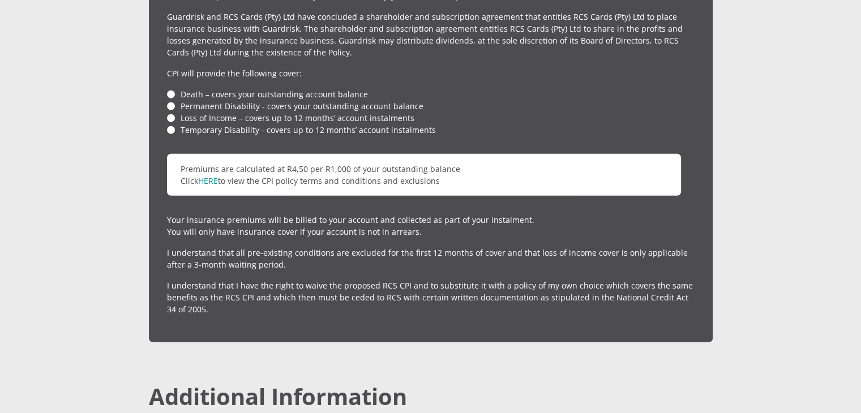
scroll to position [2726, 0]
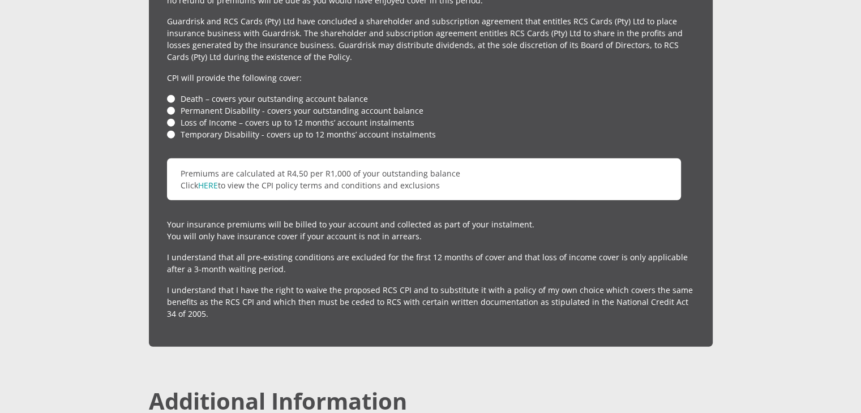
click at [168, 117] on li "Loss of Income – covers up to 12 months’ account instalments" at bounding box center [431, 123] width 528 height 12
click at [170, 129] on li "Temporary Disability - covers up to 12 months’ account instalments" at bounding box center [431, 135] width 528 height 12
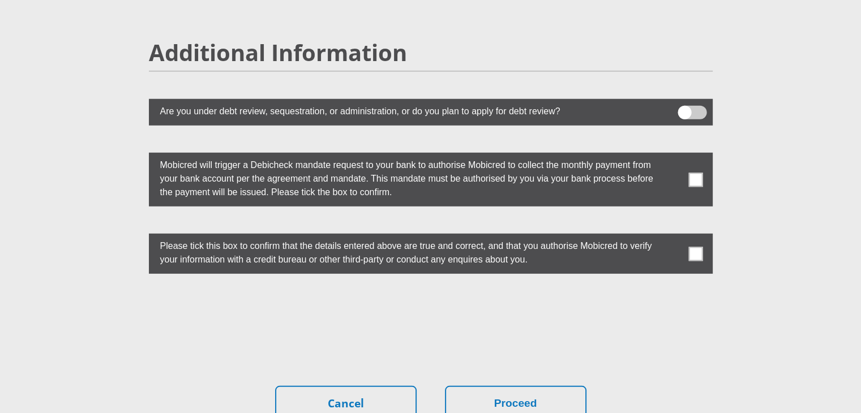
scroll to position [3071, 0]
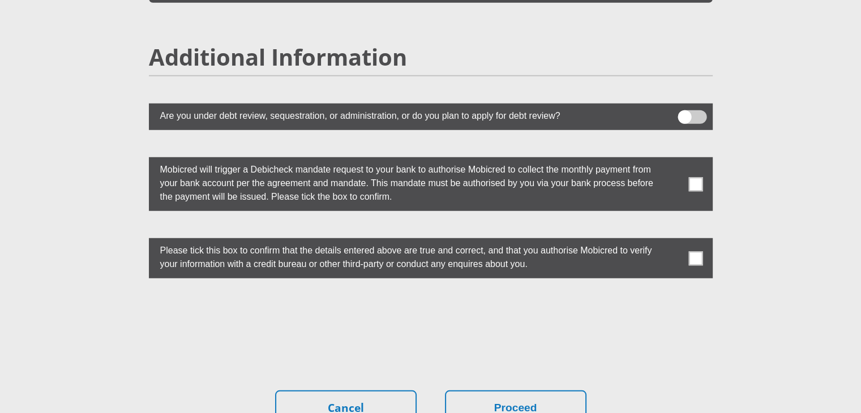
click at [691, 177] on span at bounding box center [695, 184] width 14 height 14
click at [673, 160] on input "checkbox" at bounding box center [673, 160] width 0 height 0
click at [706, 238] on label at bounding box center [431, 258] width 564 height 40
click at [673, 241] on input "checkbox" at bounding box center [673, 241] width 0 height 0
click at [537, 391] on button "Proceed" at bounding box center [516, 409] width 142 height 36
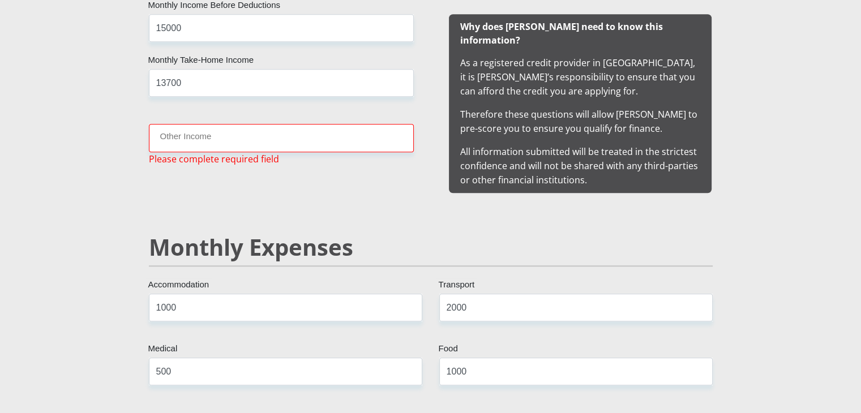
scroll to position [1122, 0]
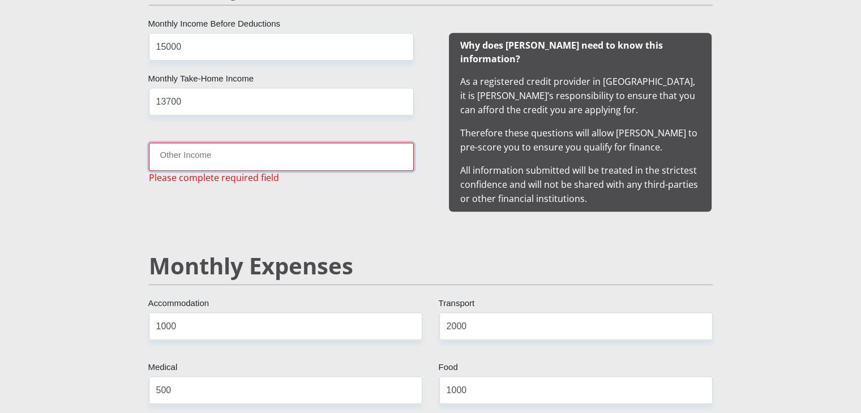
click at [264, 156] on input "Other Income" at bounding box center [281, 157] width 265 height 28
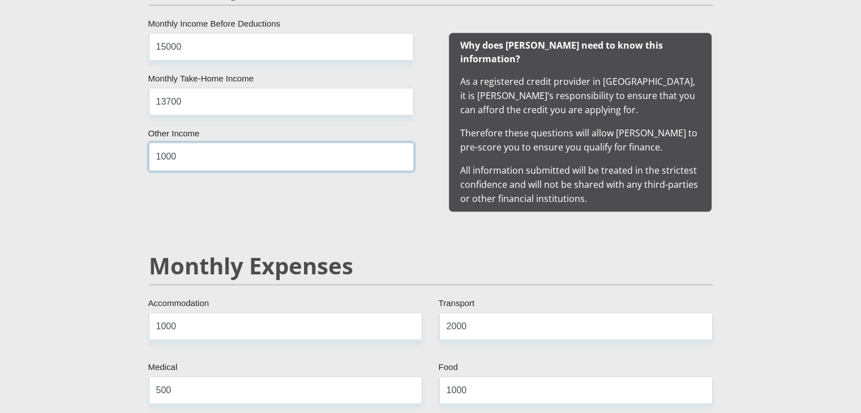
scroll to position [1381, 0]
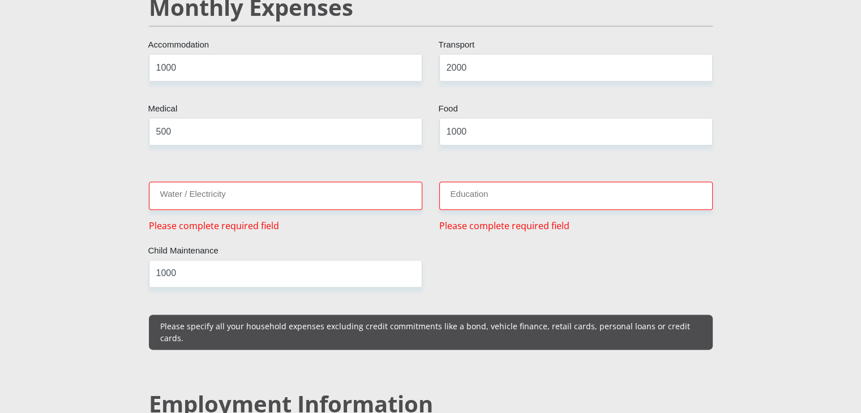
type input "1000"
click at [480, 182] on input "Education" at bounding box center [575, 196] width 273 height 28
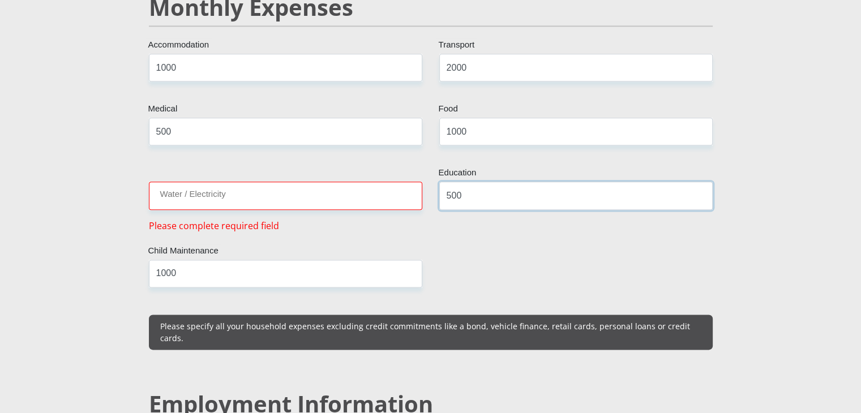
type input "500"
click at [298, 186] on input "Water / Electricity" at bounding box center [285, 196] width 273 height 28
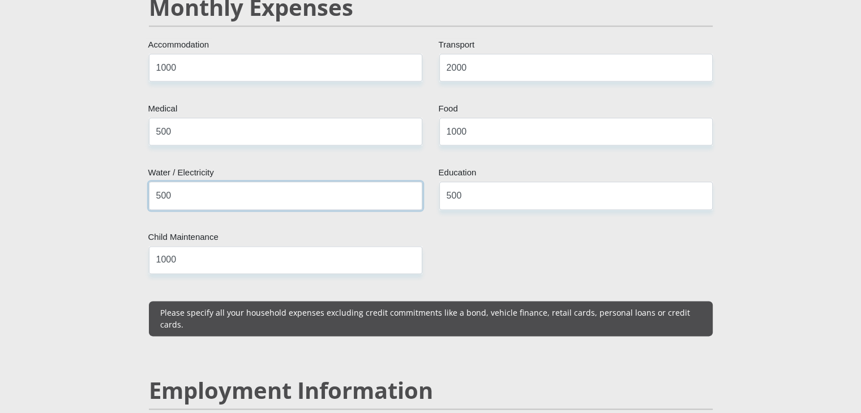
type input "500"
click at [508, 184] on input "500" at bounding box center [575, 196] width 273 height 28
type input "5"
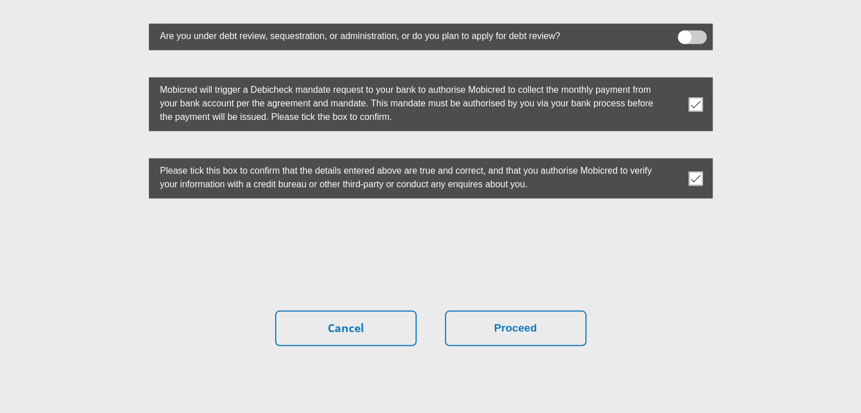
scroll to position [3173, 0]
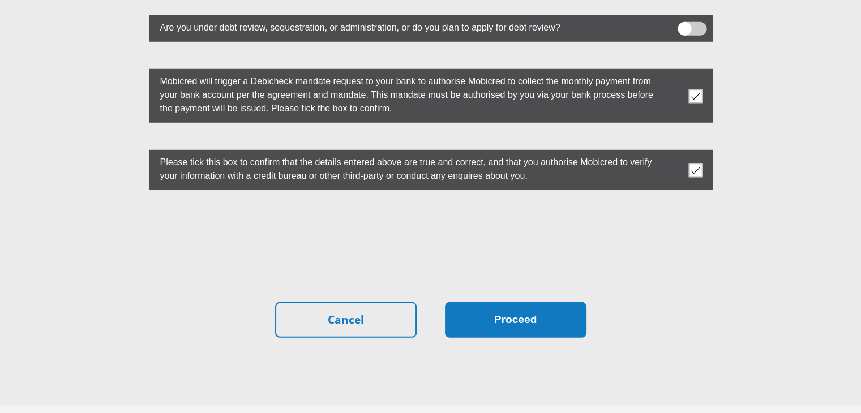
type input "1000"
click at [494, 302] on button "Proceed" at bounding box center [516, 320] width 142 height 36
click at [552, 302] on button "Proceed" at bounding box center [516, 320] width 142 height 36
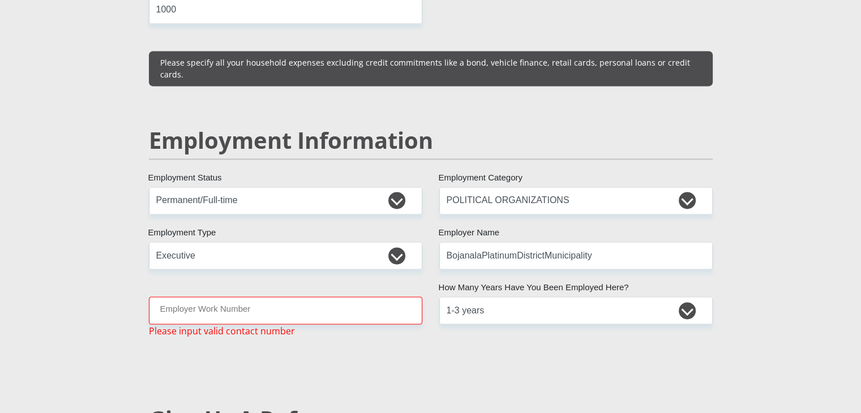
scroll to position [1673, 0]
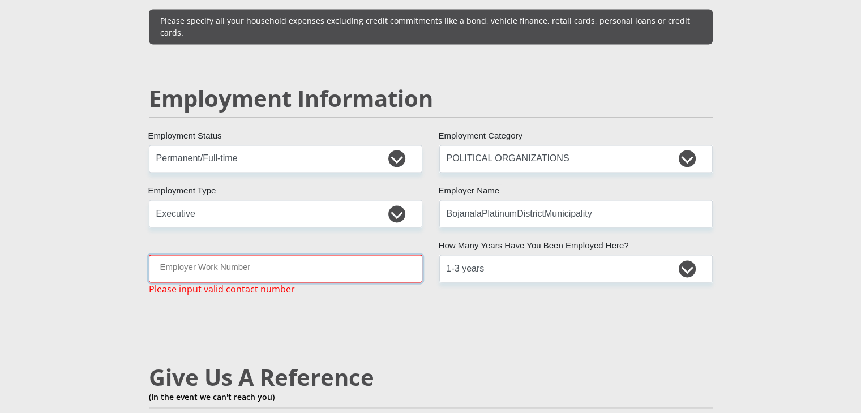
click at [321, 255] on input "Employer Work Number" at bounding box center [285, 269] width 273 height 28
type input "4"
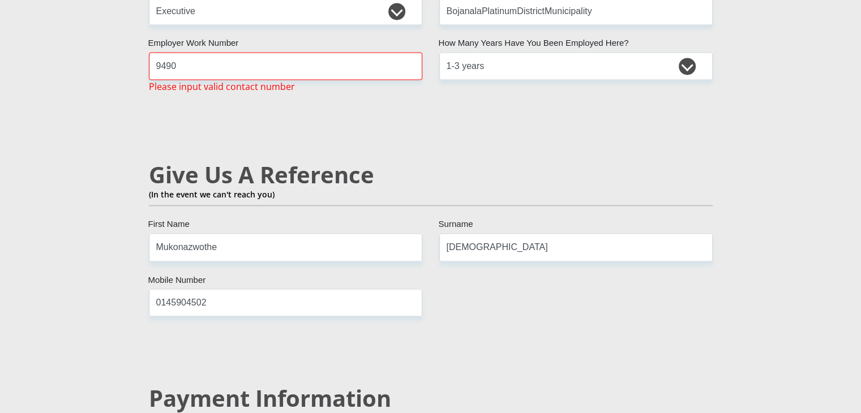
scroll to position [1884, 0]
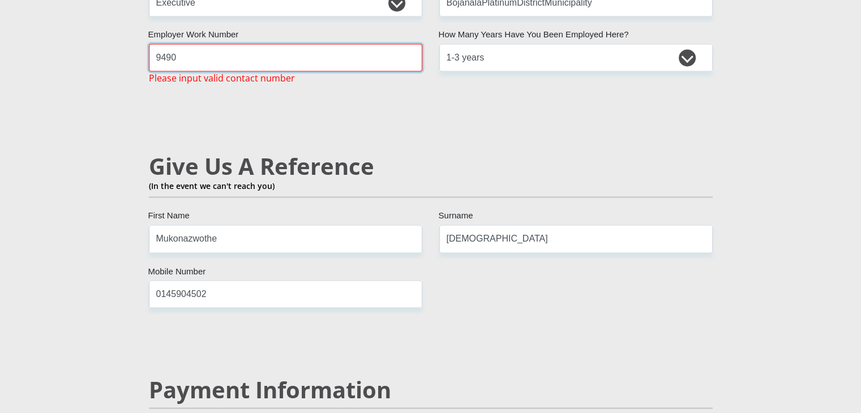
click at [287, 44] on input "9490" at bounding box center [285, 58] width 273 height 28
type input "9"
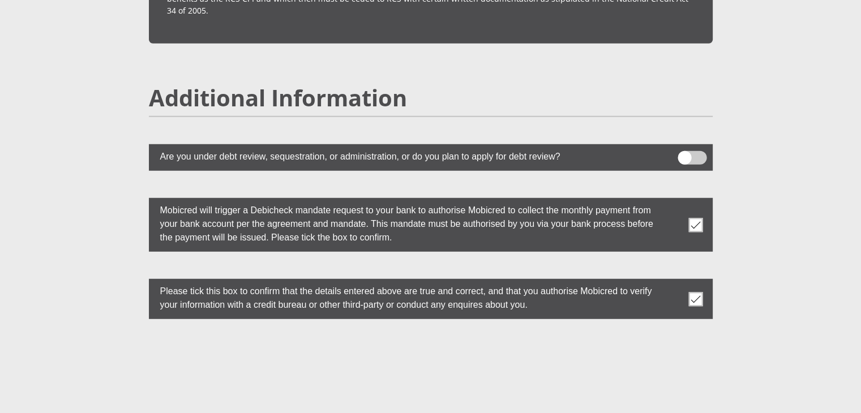
scroll to position [3202, 0]
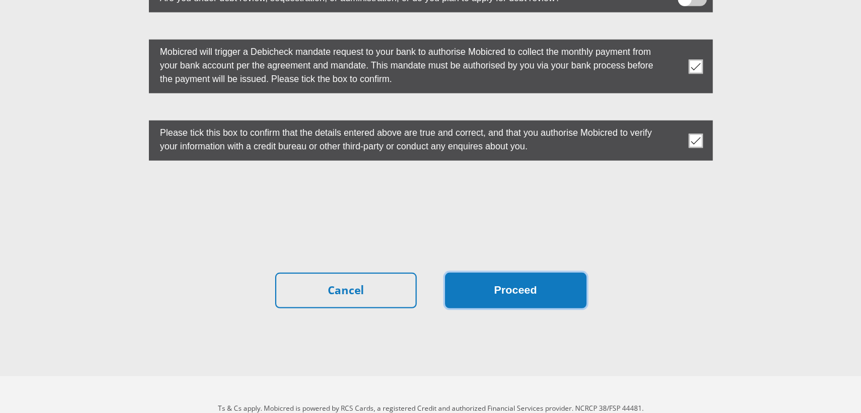
click at [504, 273] on button "Proceed" at bounding box center [516, 291] width 142 height 36
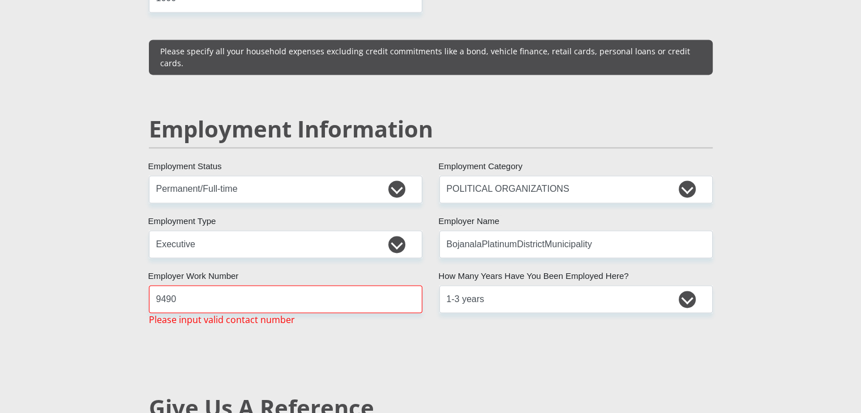
scroll to position [1638, 0]
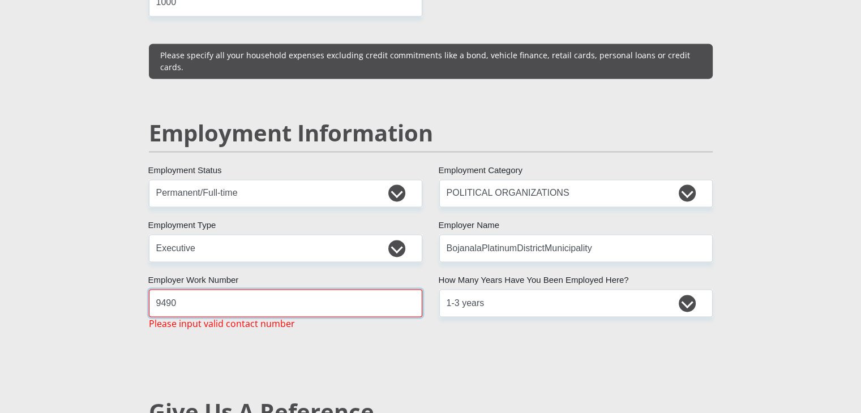
click at [265, 289] on input "9490" at bounding box center [285, 303] width 273 height 28
type input "9"
type input "4"
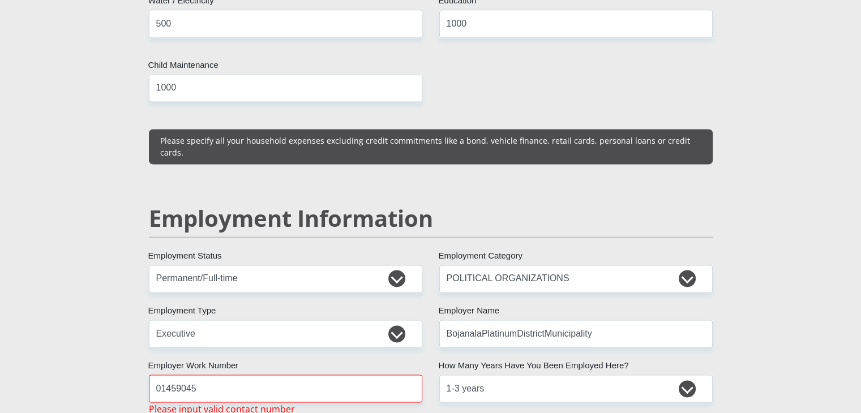
scroll to position [1590, 0]
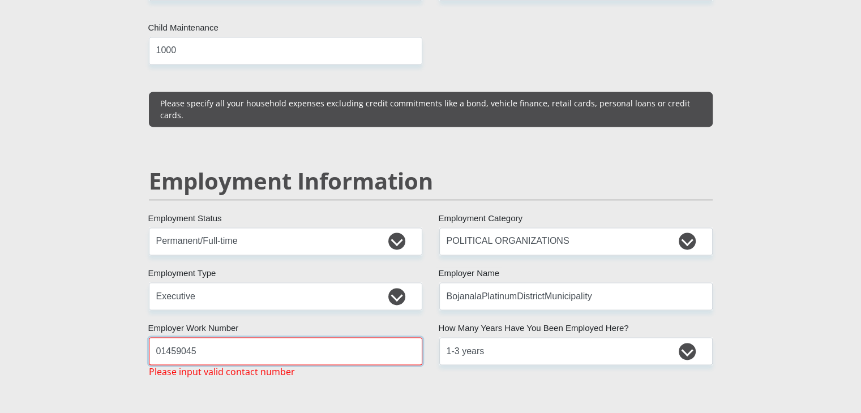
click at [275, 337] on input "01459045" at bounding box center [285, 351] width 273 height 28
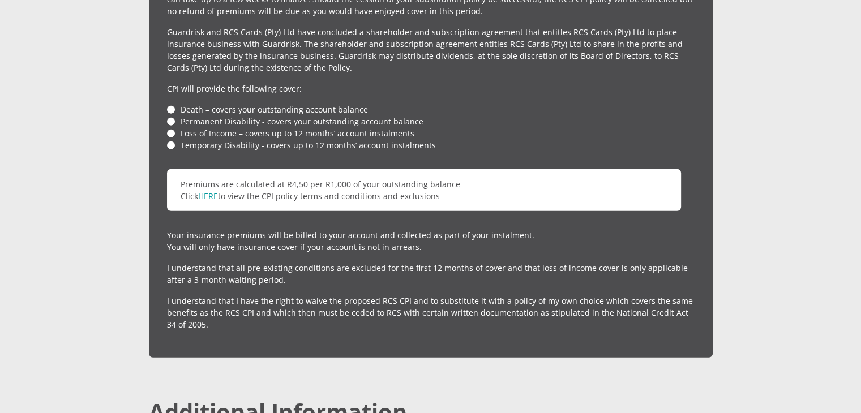
scroll to position [3188, 0]
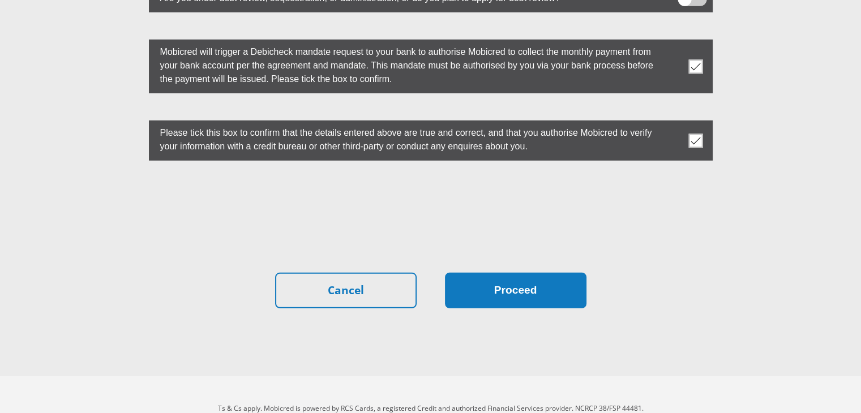
type input "0145904502"
click at [489, 273] on button "Proceed" at bounding box center [516, 291] width 142 height 36
click at [517, 273] on button "Proceed" at bounding box center [516, 291] width 142 height 36
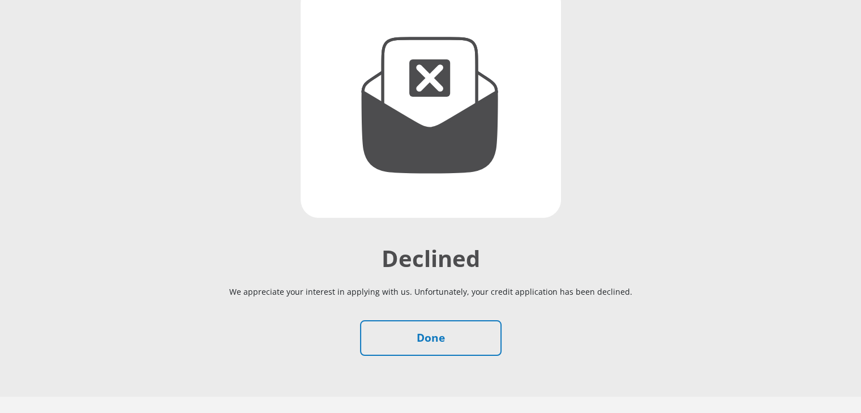
scroll to position [166, 0]
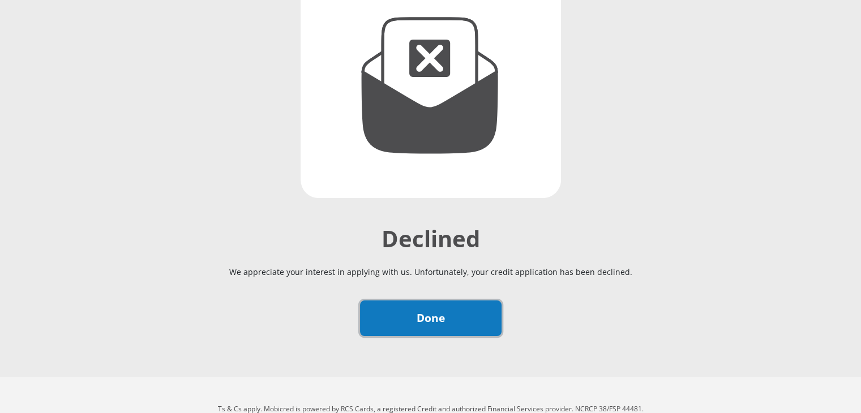
click at [439, 301] on link "Done" at bounding box center [431, 319] width 142 height 36
